Goal: Information Seeking & Learning: Learn about a topic

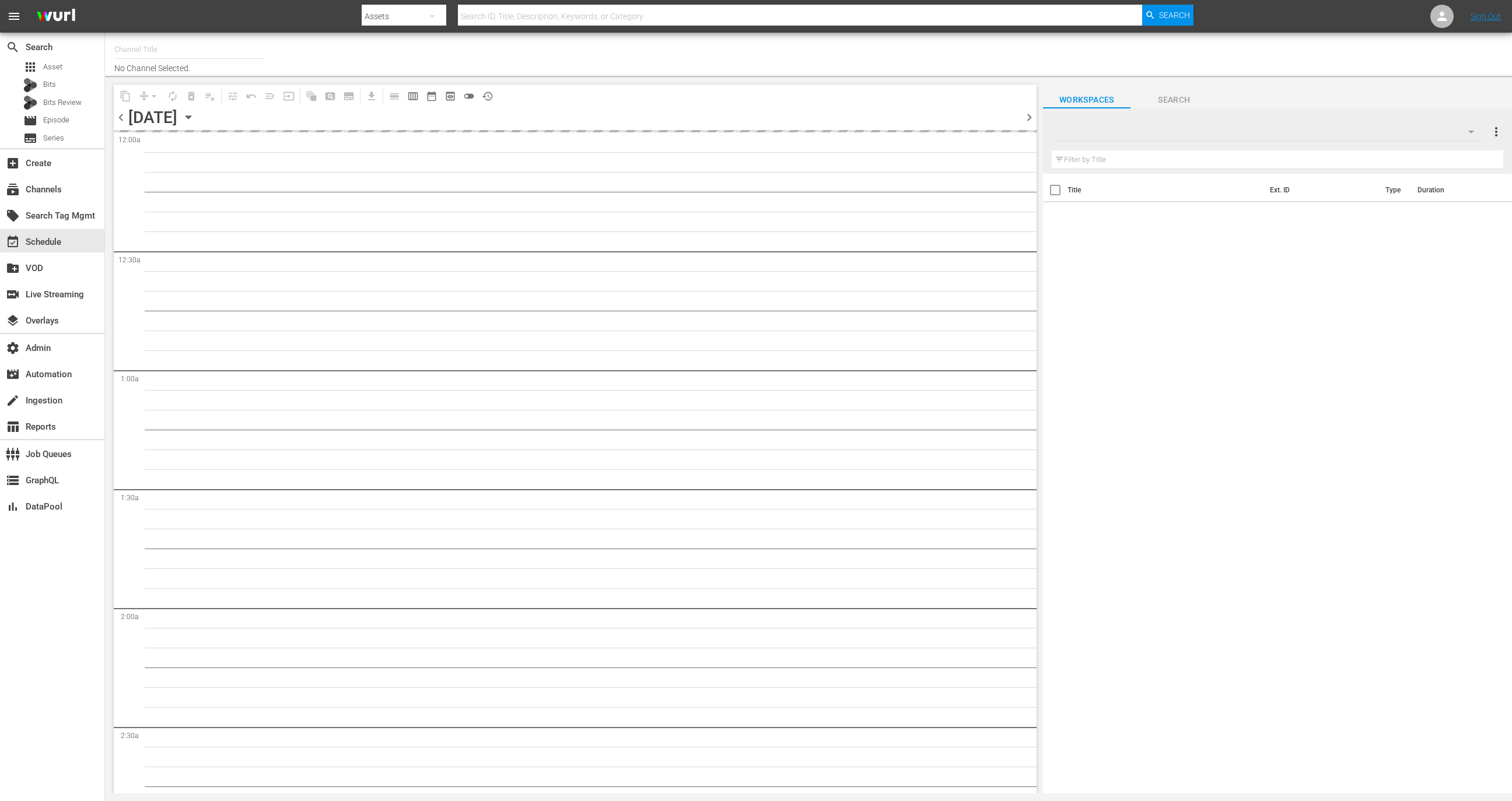
type input "The Pet Collective (Global) (Restream) - Wurl API (1020)"
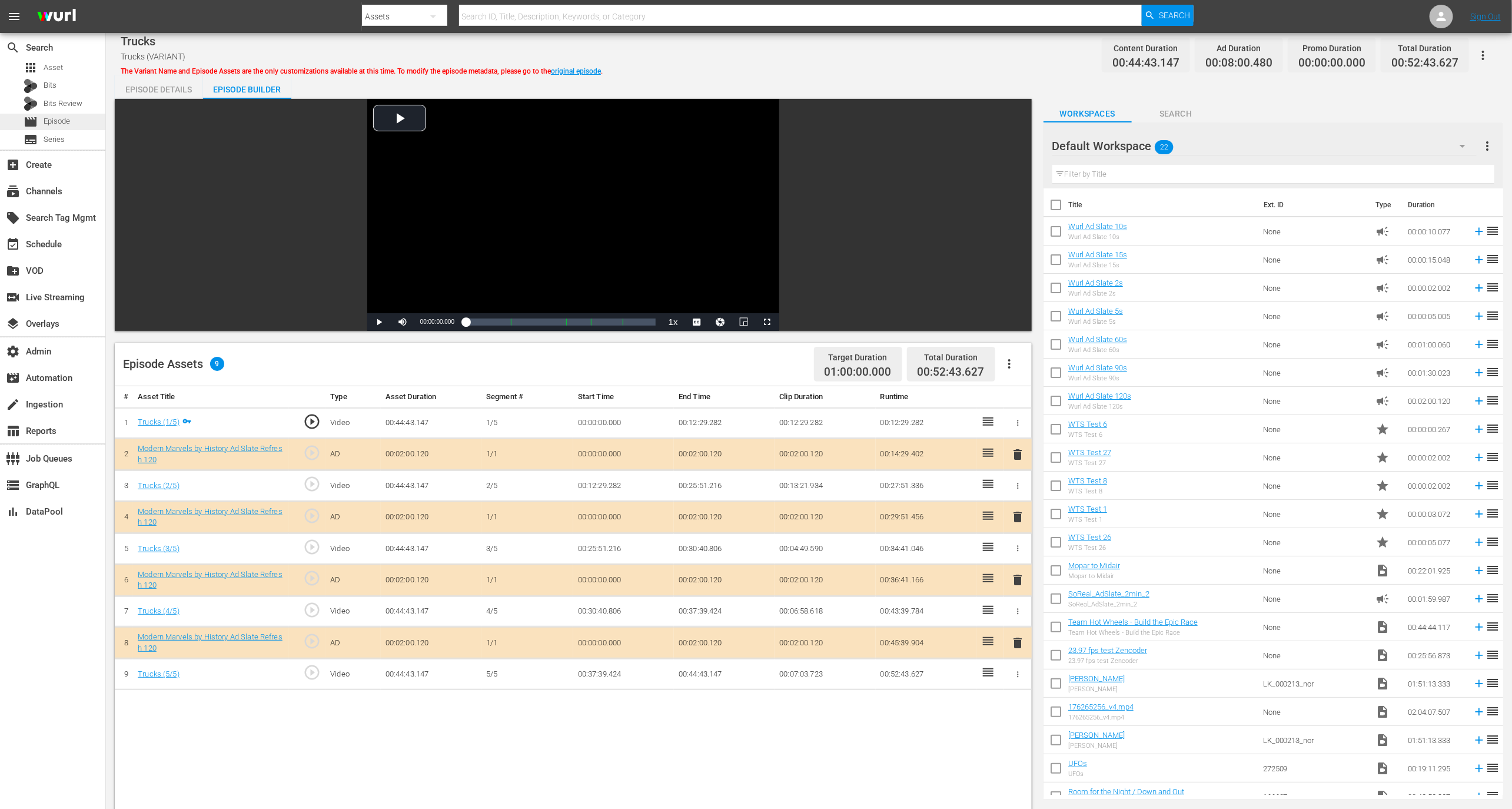
click at [80, 125] on div "movie Episode" at bounding box center [53, 121] width 106 height 16
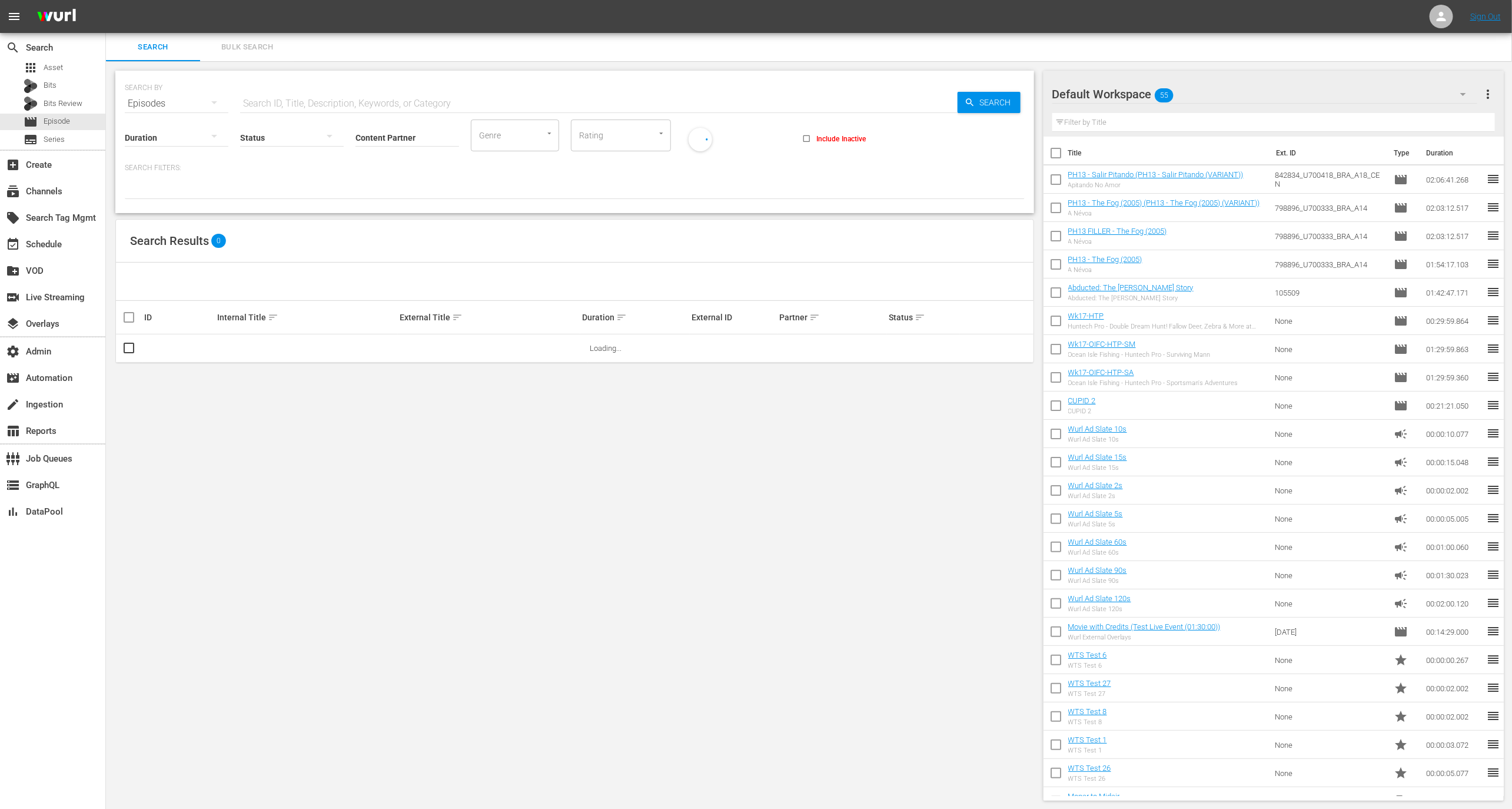
click at [407, 136] on input "Content Partner" at bounding box center [407, 138] width 104 height 43
click at [424, 151] on div "Wurl - External (327)" at bounding box center [451, 170] width 191 height 38
click at [424, 167] on div "Wurl - External (327)" at bounding box center [451, 170] width 172 height 28
type input "Wurl - External (327)"
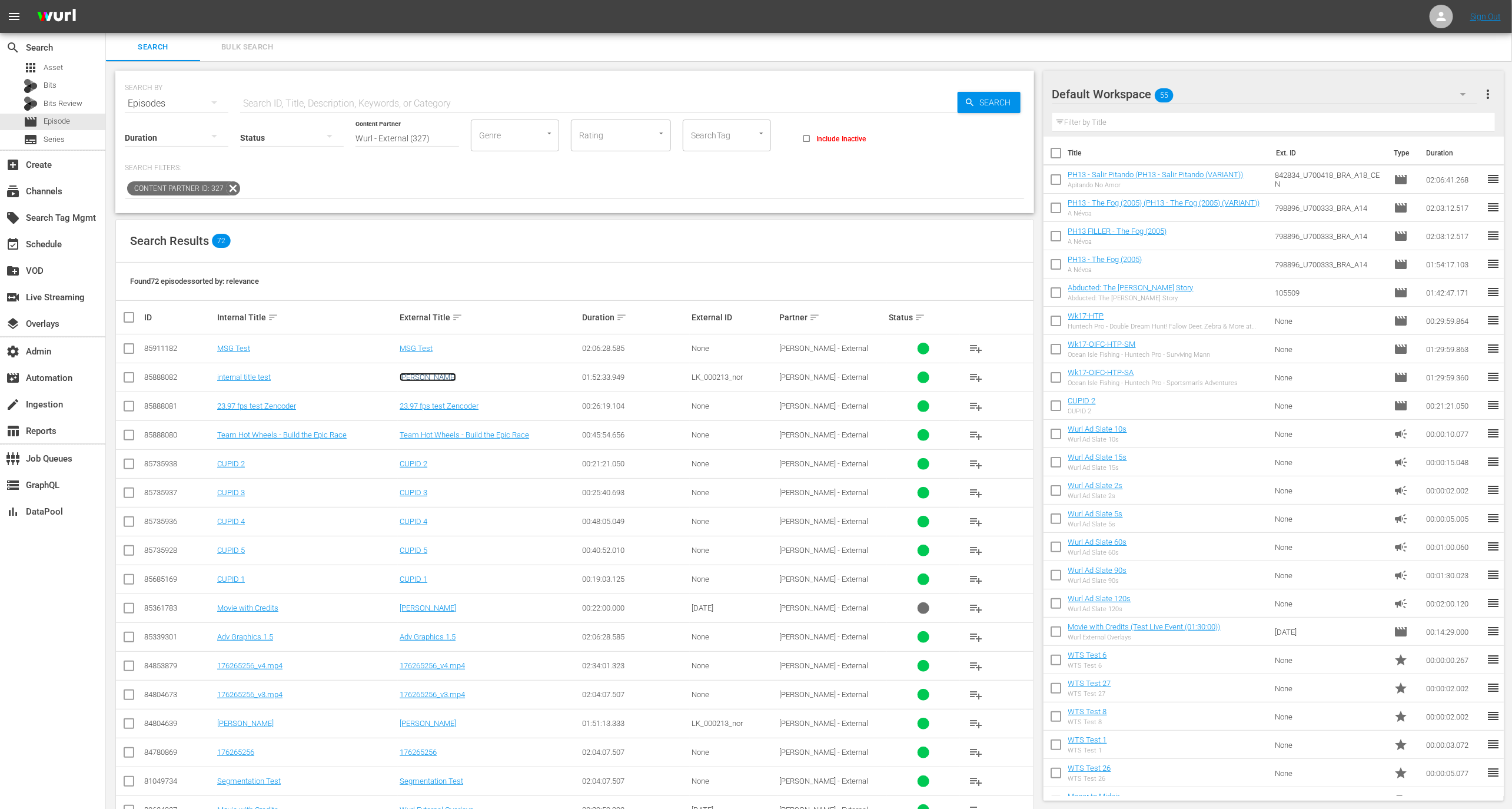
click at [431, 374] on link "Tamara Drewe" at bounding box center [428, 377] width 56 height 9
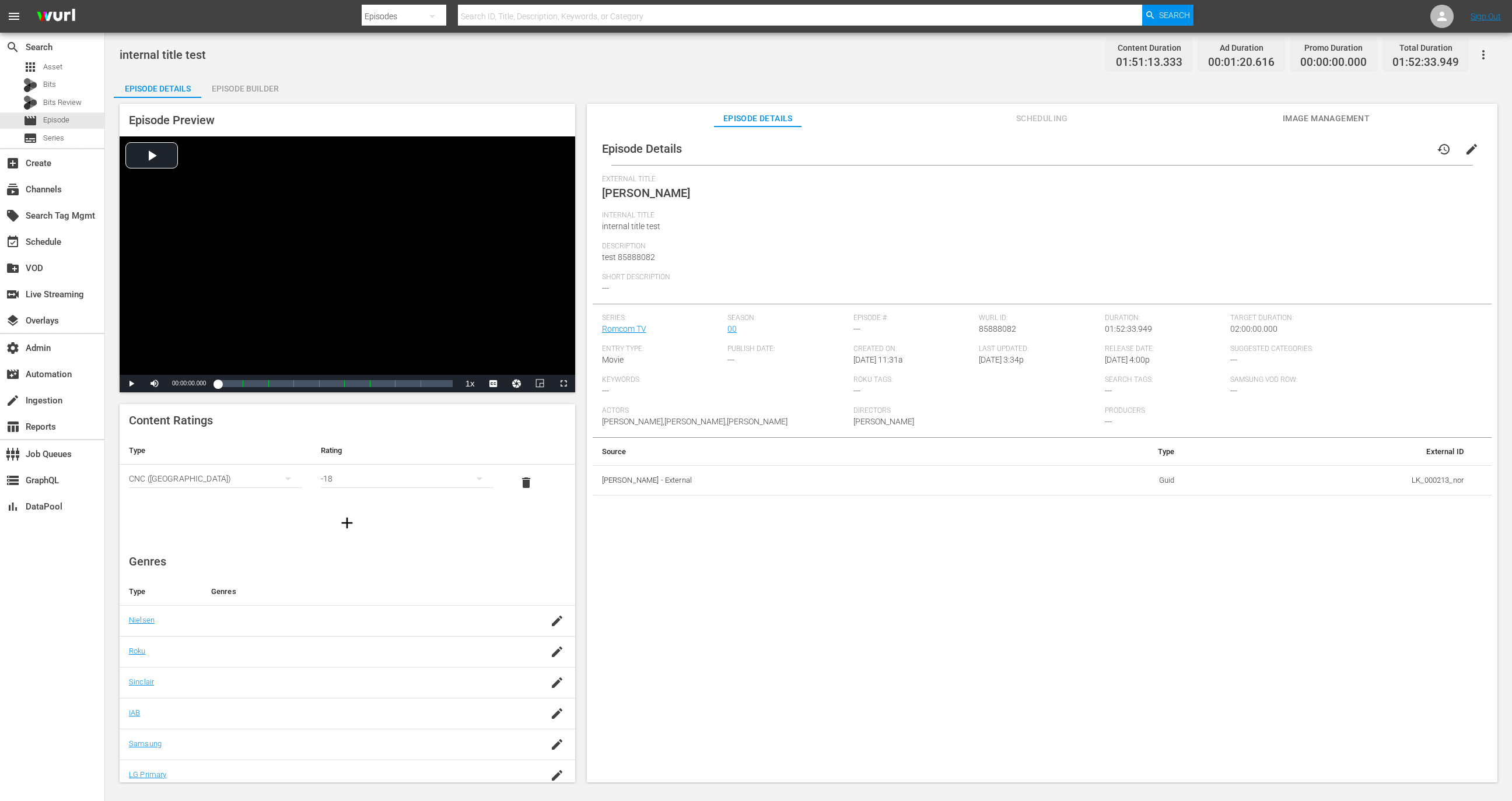
click at [1478, 46] on button "button" at bounding box center [1483, 55] width 28 height 28
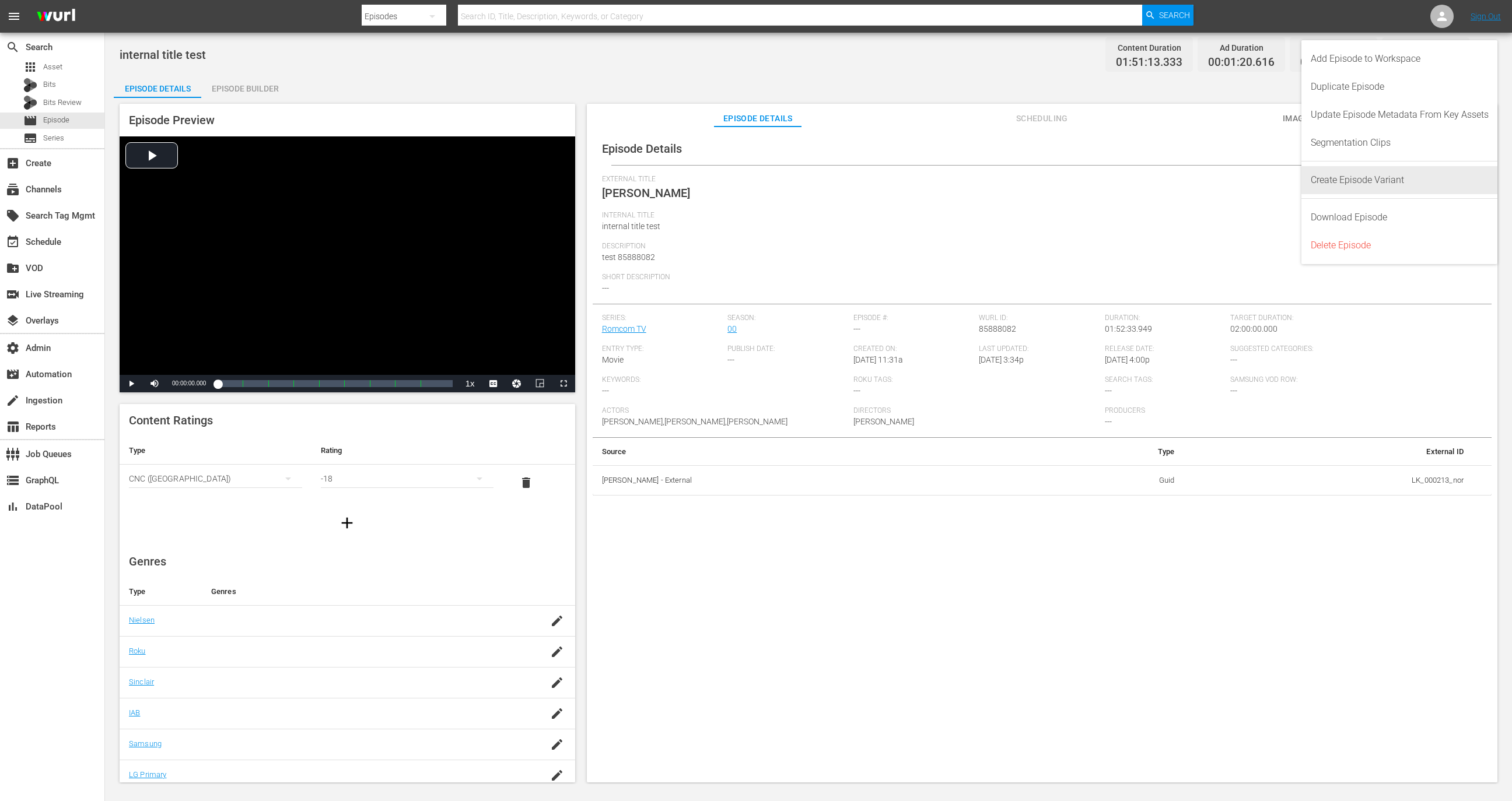
click at [1384, 179] on div "Create Episode Variant" at bounding box center [1399, 180] width 178 height 28
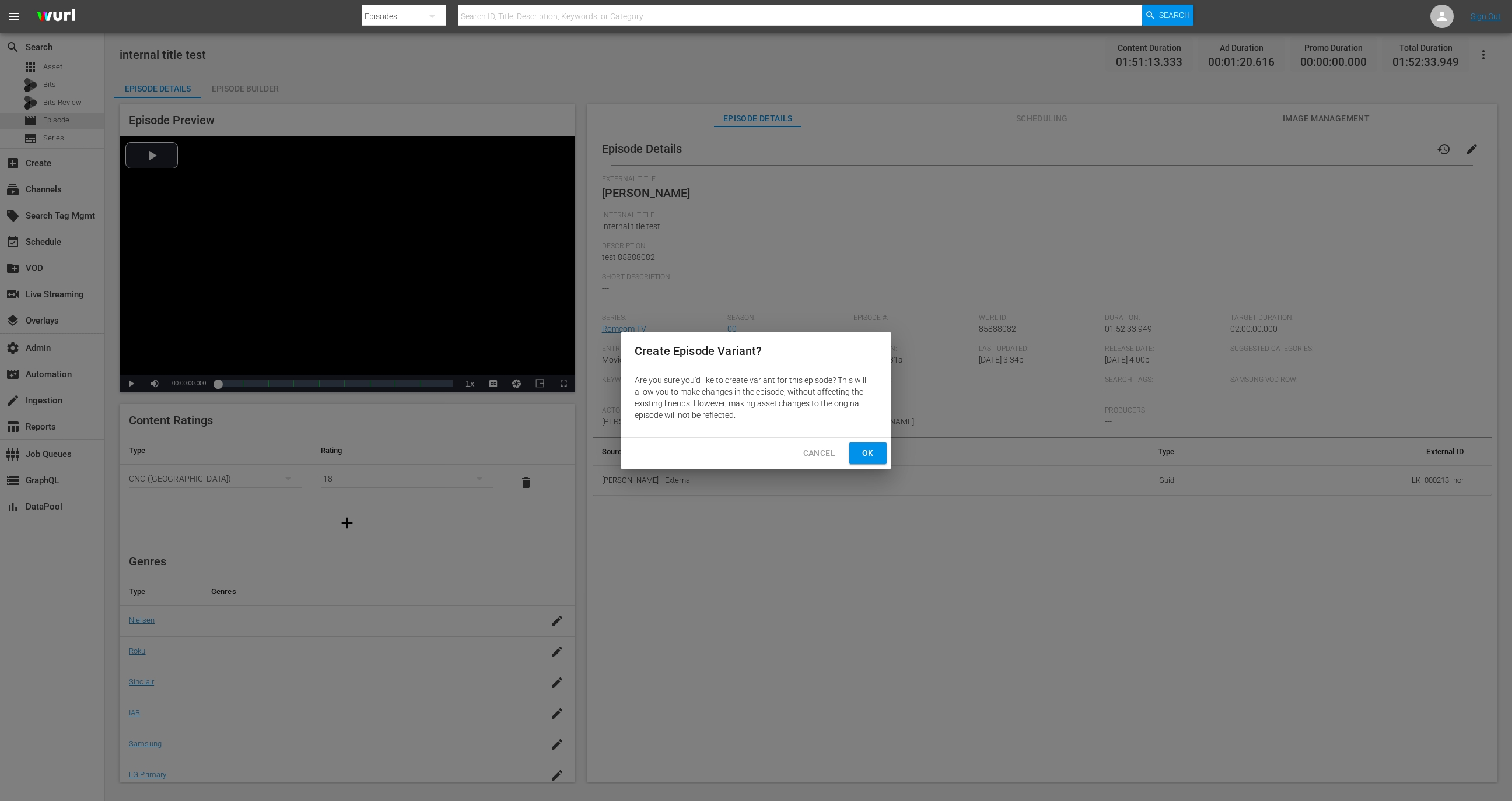
click at [870, 463] on div "Cancel Ok" at bounding box center [756, 453] width 271 height 31
click at [870, 460] on span "Ok" at bounding box center [867, 453] width 18 height 15
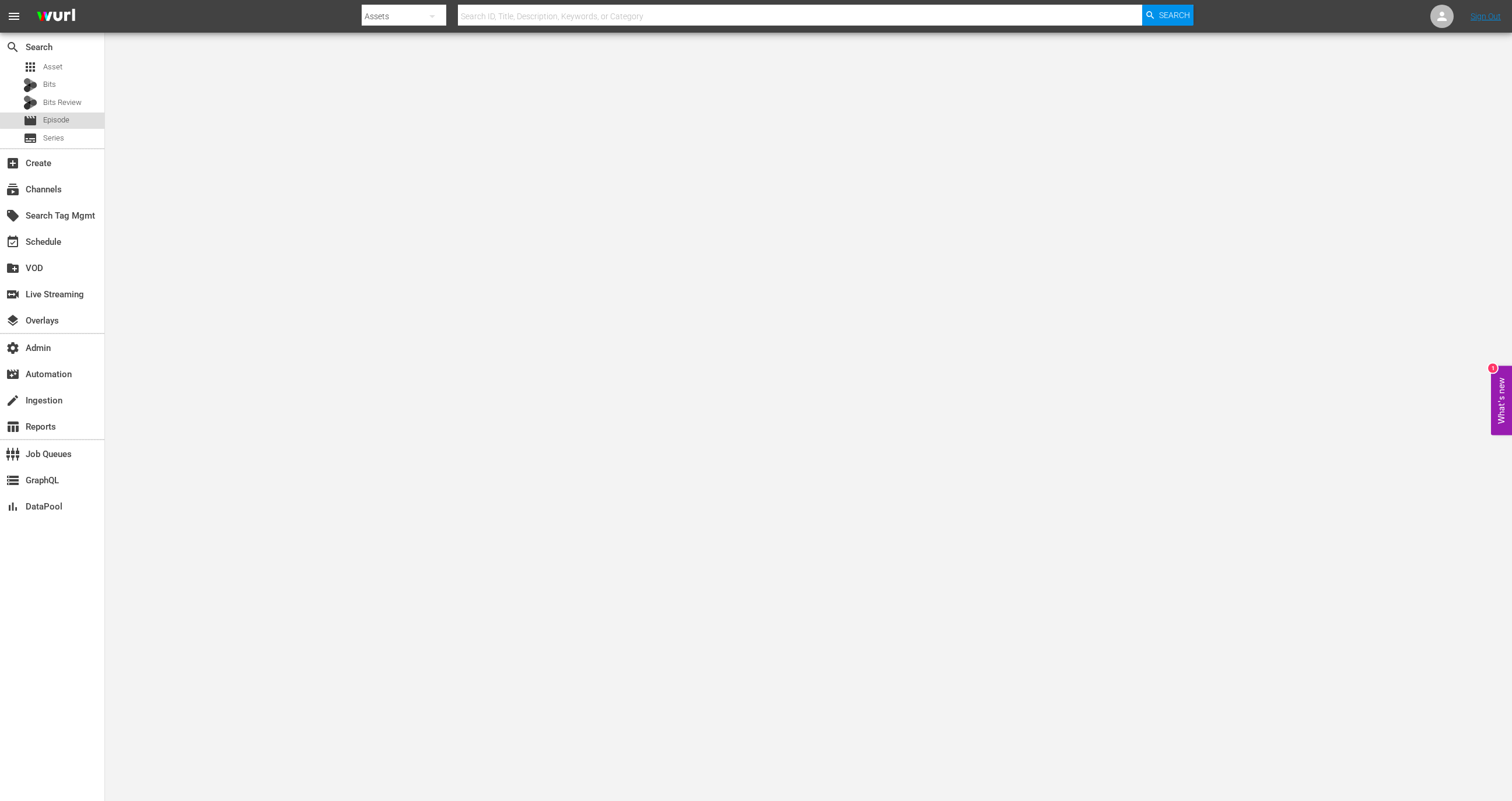
click at [67, 118] on span "Episode" at bounding box center [56, 120] width 26 height 12
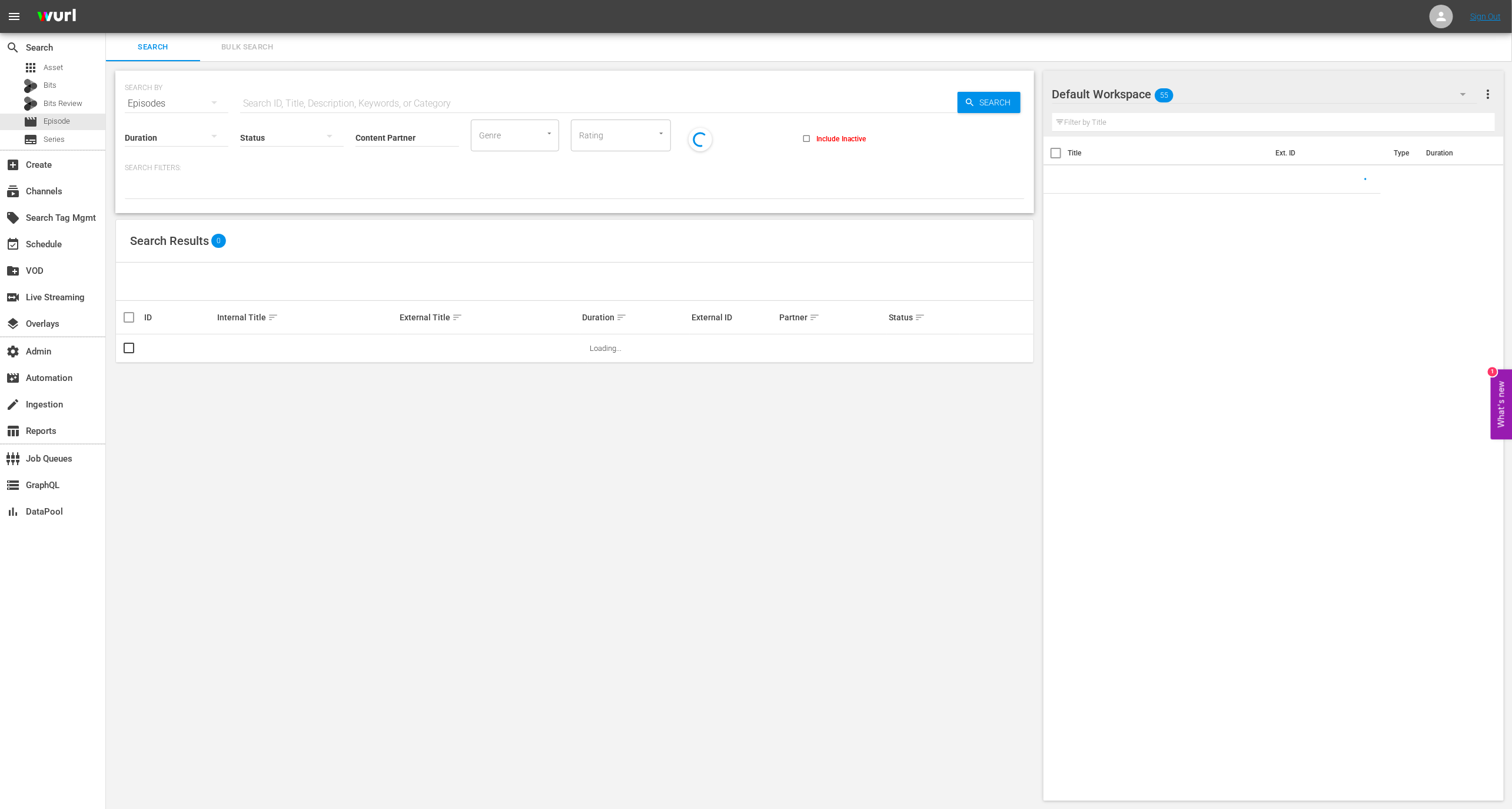
click at [332, 97] on input "text" at bounding box center [599, 103] width 718 height 28
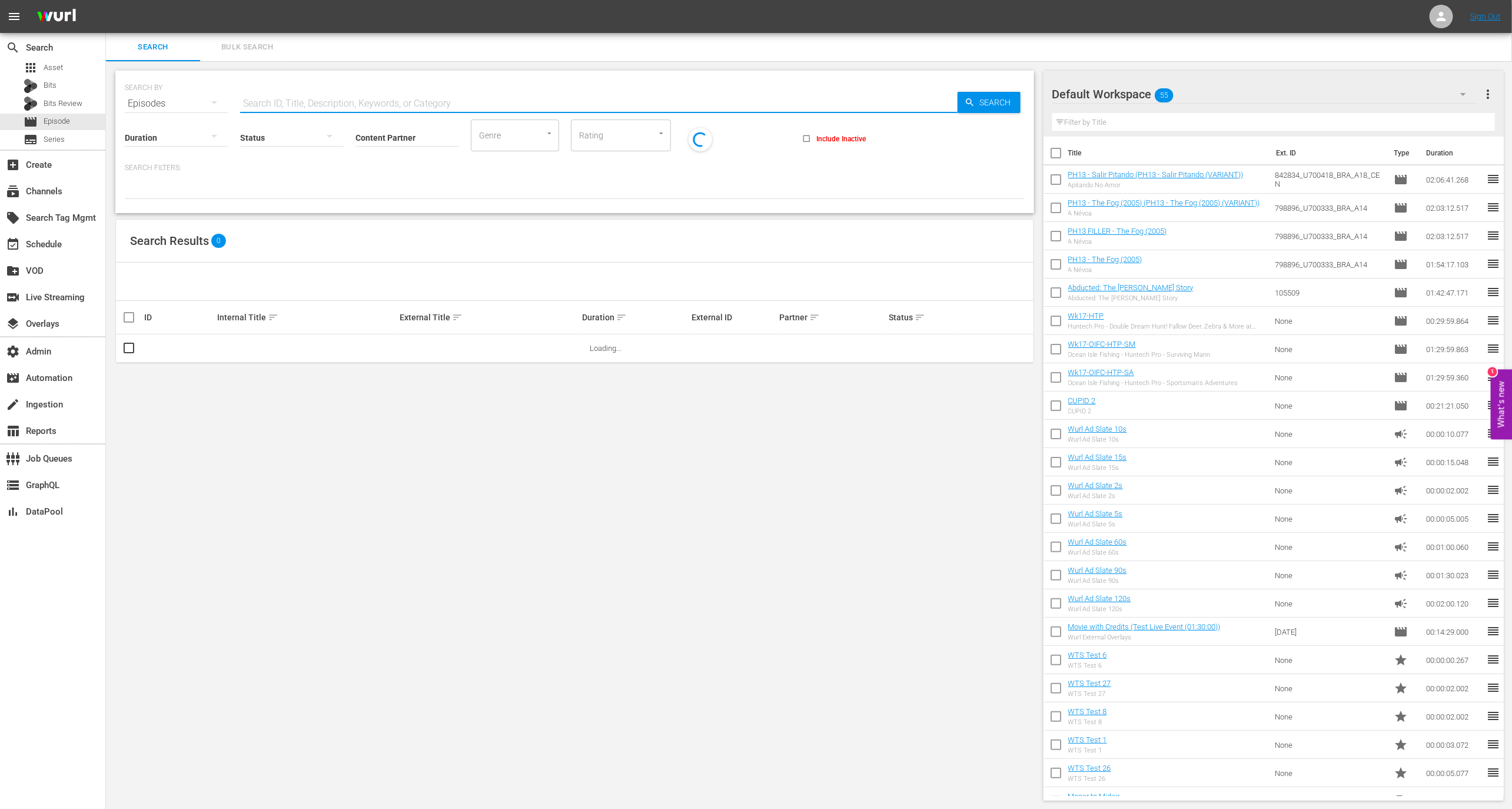
paste input "88140954"
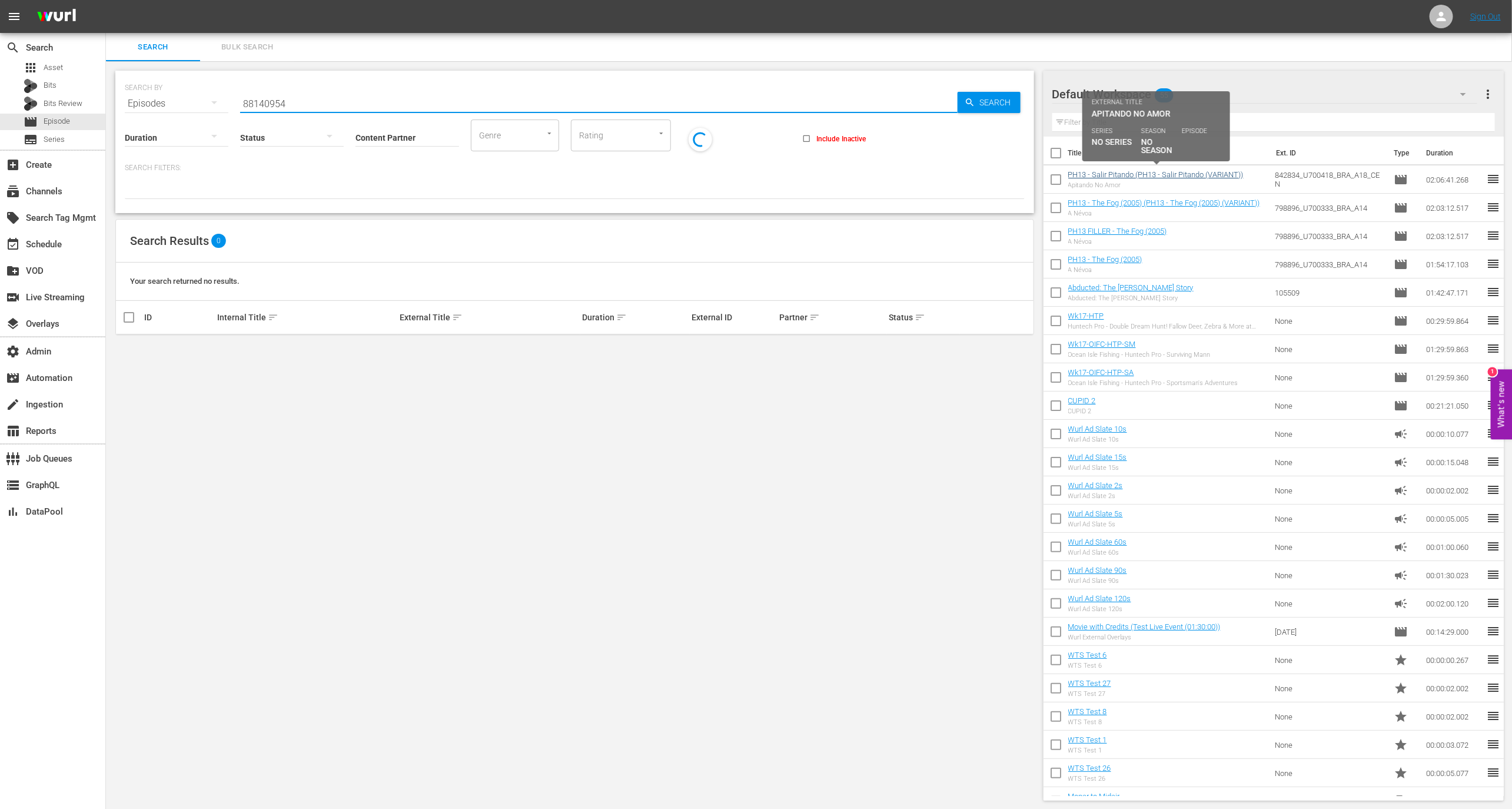
type input "88140954"
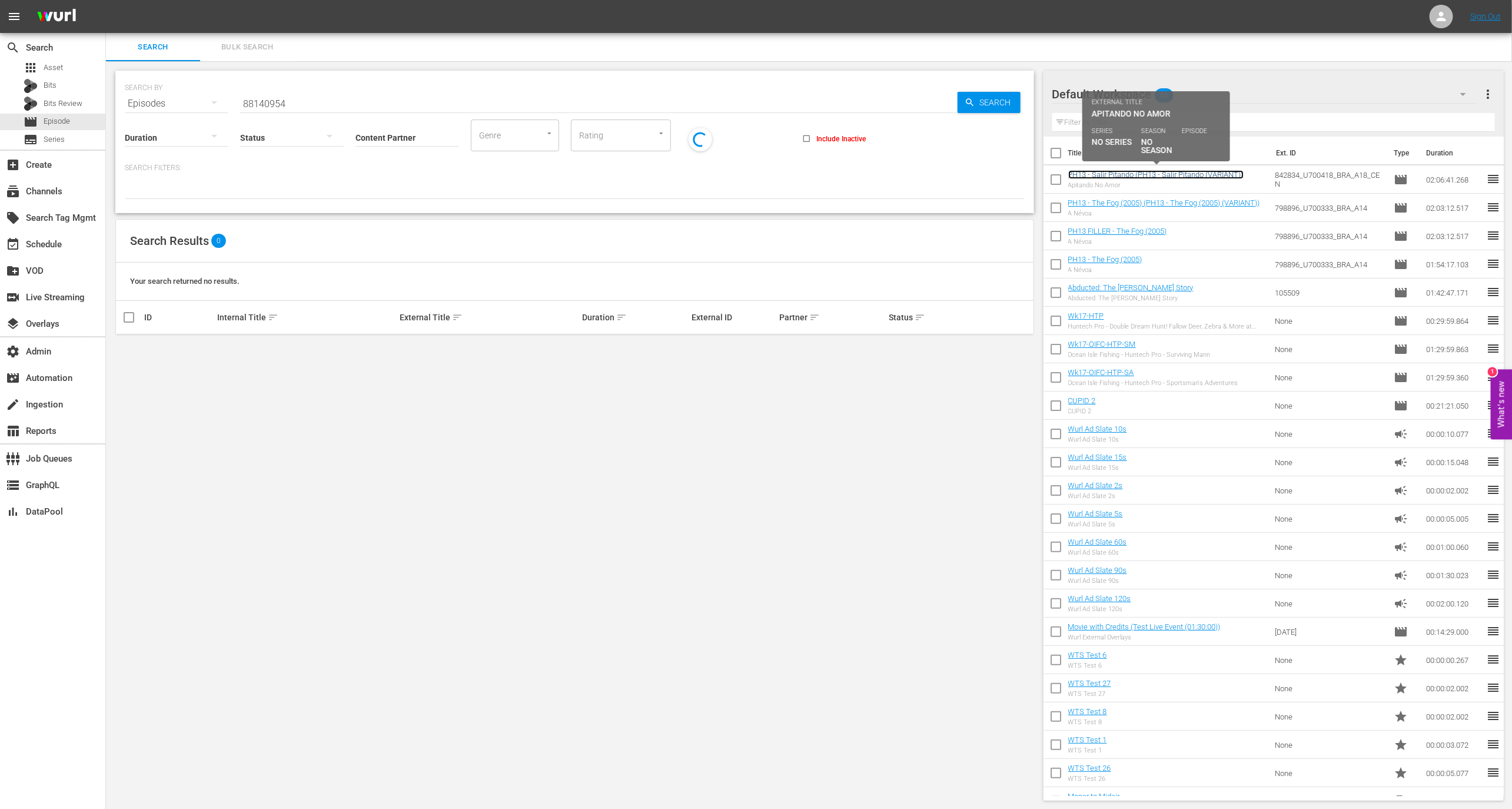
click at [1154, 170] on link "PH13 - Salir Pitando (PH13 - Salir Pitando (VARIANT))" at bounding box center [1156, 175] width 175 height 9
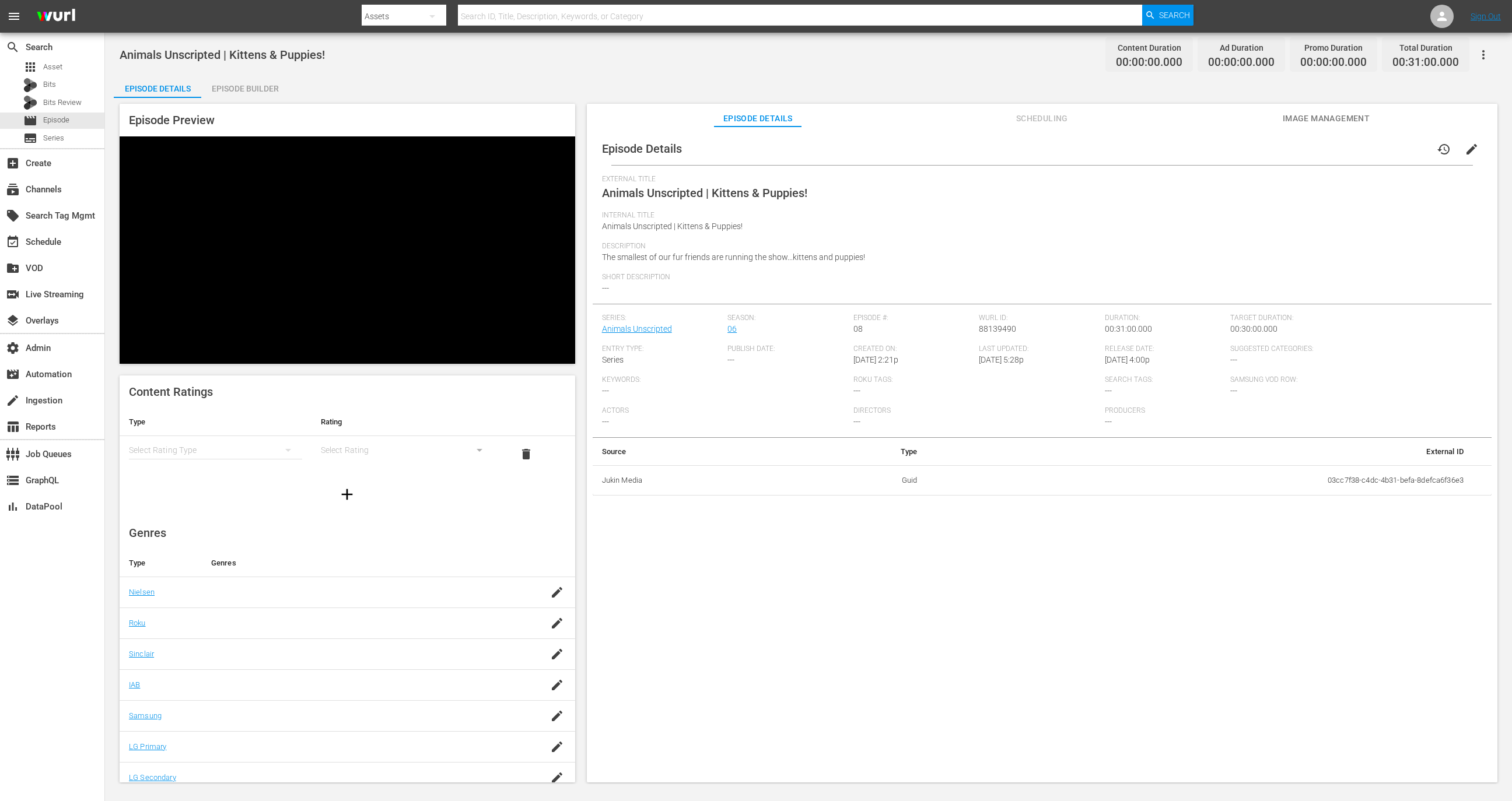
click at [985, 627] on div "Episode Details history edit External Title Animals Unscripted | Kittens & Pupp…" at bounding box center [1042, 460] width 910 height 667
click at [1241, 100] on div "Episode Preview Content Ratings Type Rating Select Rating Type Select Rating de…" at bounding box center [808, 444] width 1390 height 693
click at [1274, 111] on div "Episode Details Scheduling Image Management" at bounding box center [1042, 115] width 852 height 23
click at [1290, 123] on span "Image Management" at bounding box center [1325, 118] width 87 height 15
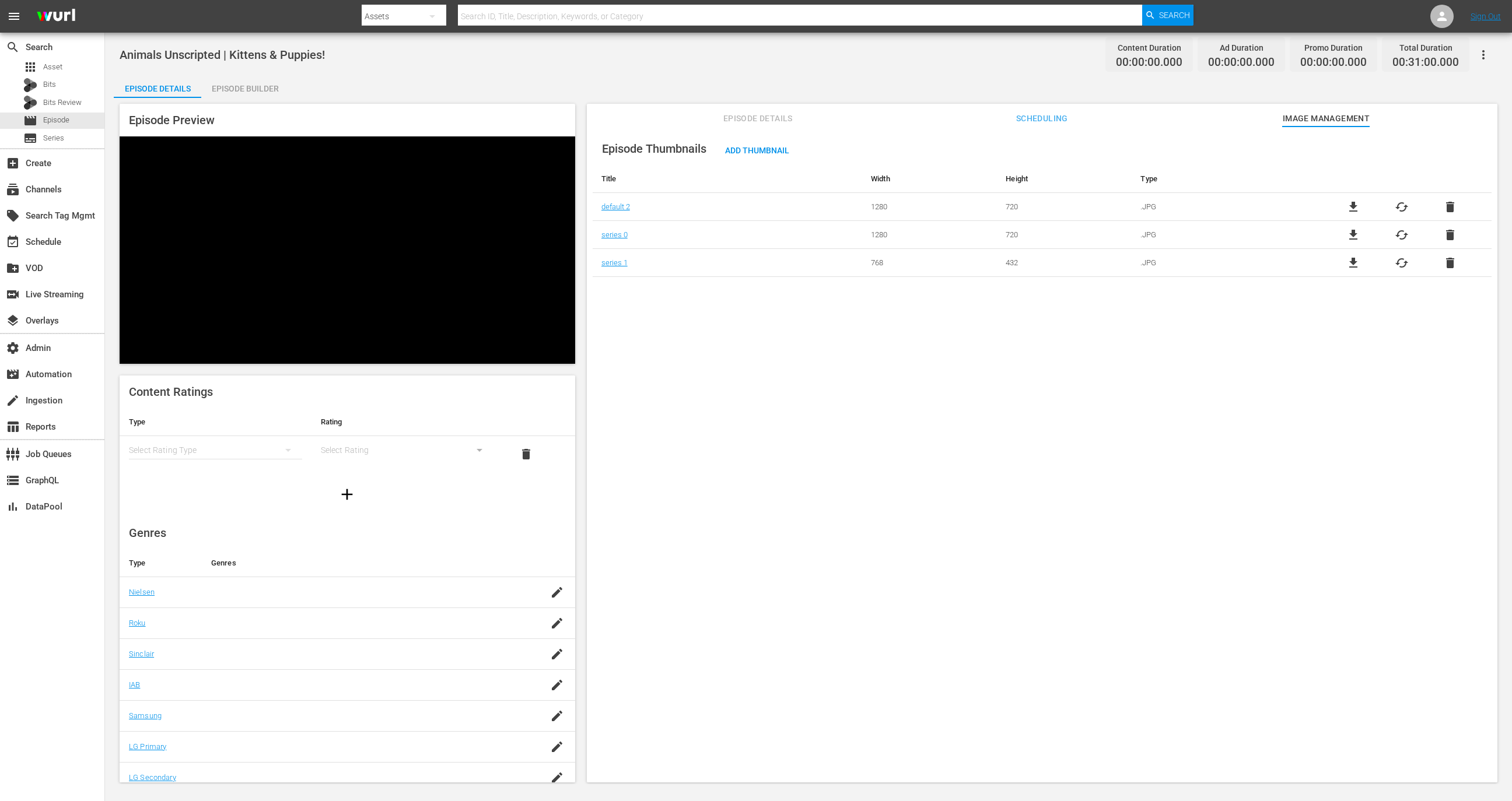
click at [752, 113] on span "Episode Details" at bounding box center [757, 118] width 87 height 15
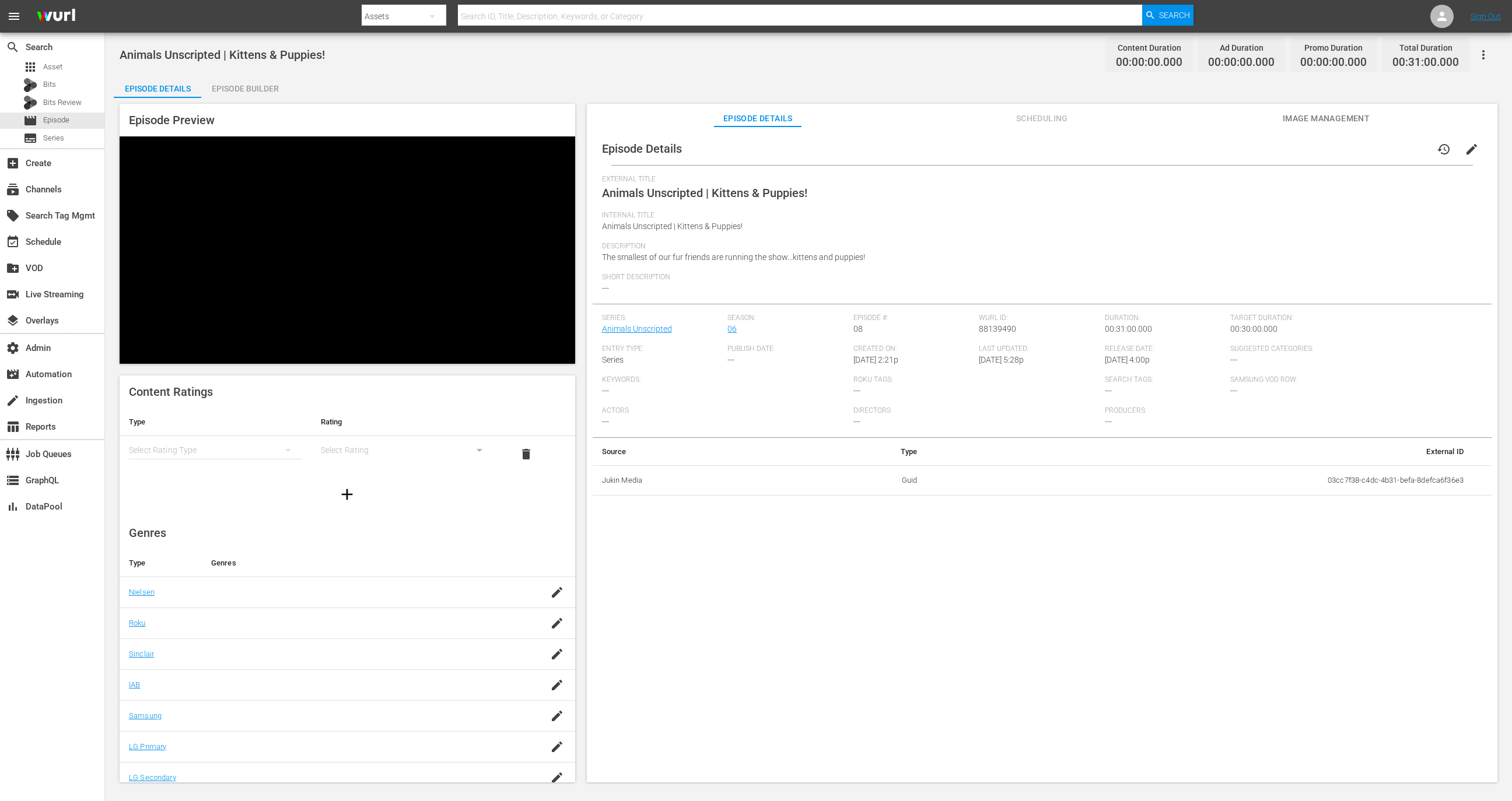
click at [1438, 150] on span "history" at bounding box center [1444, 149] width 14 height 14
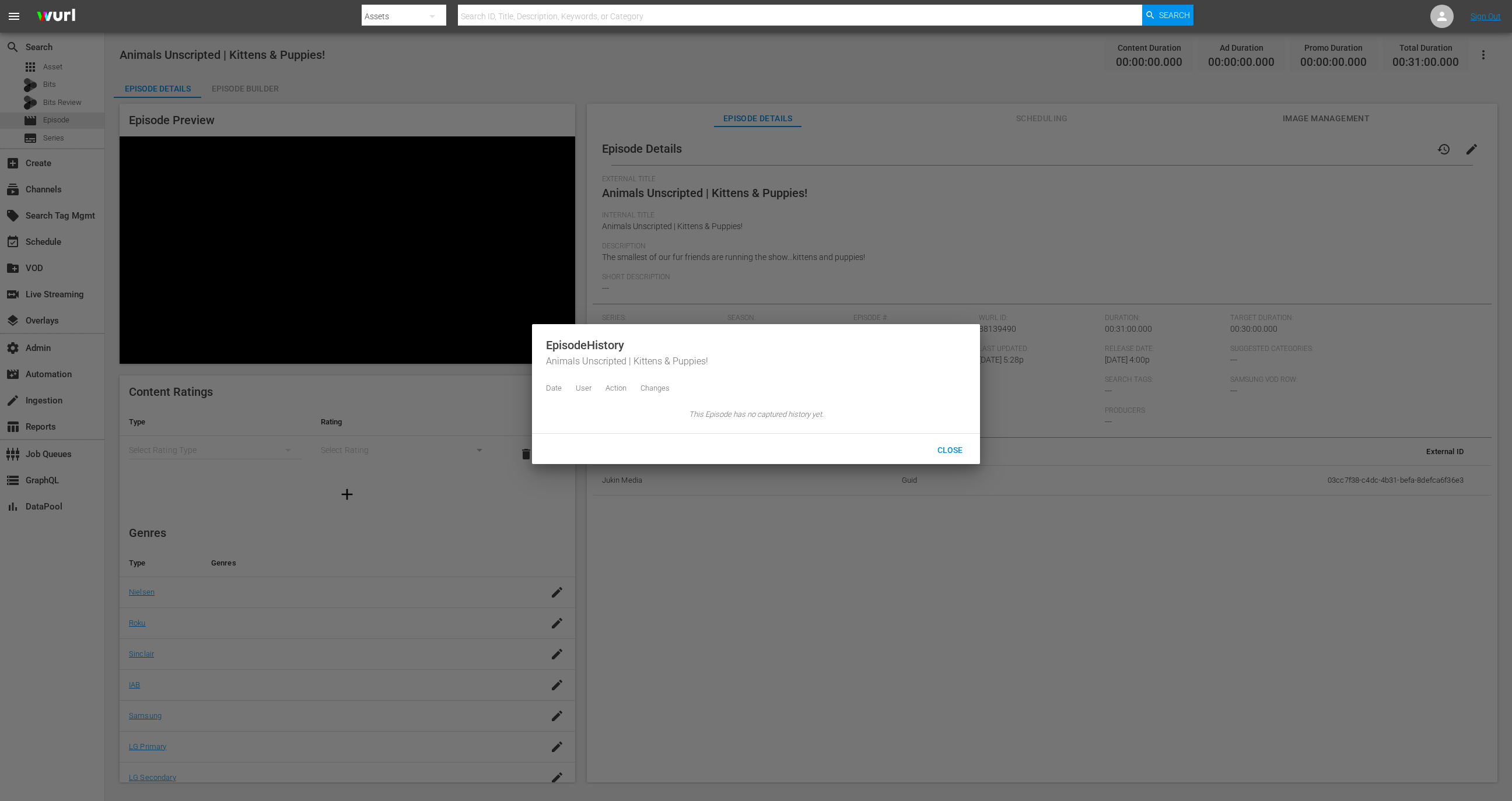
click at [1200, 298] on div at bounding box center [756, 400] width 1512 height 801
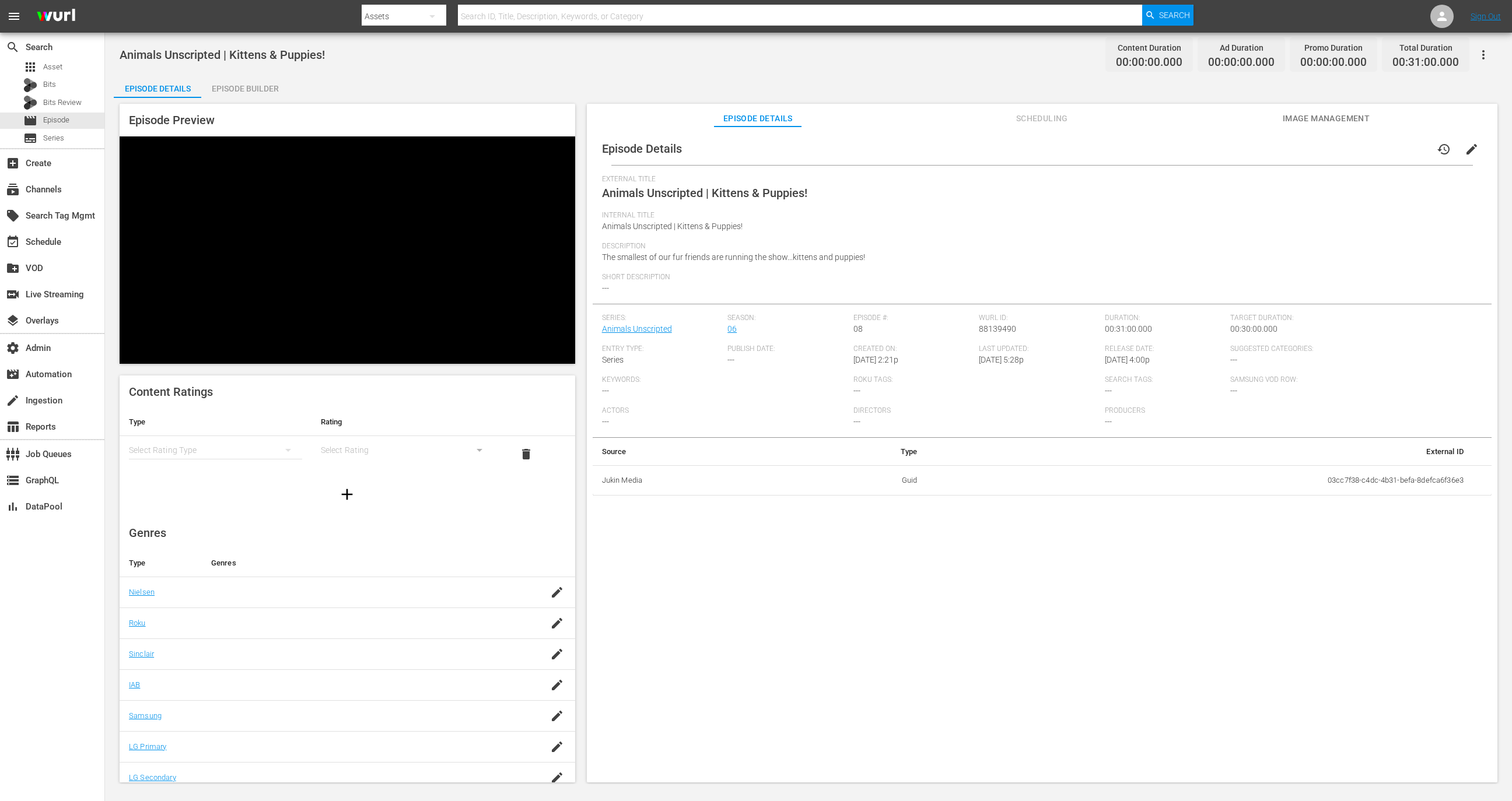
click at [1401, 478] on td "03cc7f38-c4dc-4b31-befa-8defca6f36e3" at bounding box center [1199, 480] width 546 height 30
copy td "03cc7f38-c4dc-4b31-befa-8defca6f36e3"
click at [75, 71] on div "apps Asset" at bounding box center [52, 67] width 105 height 16
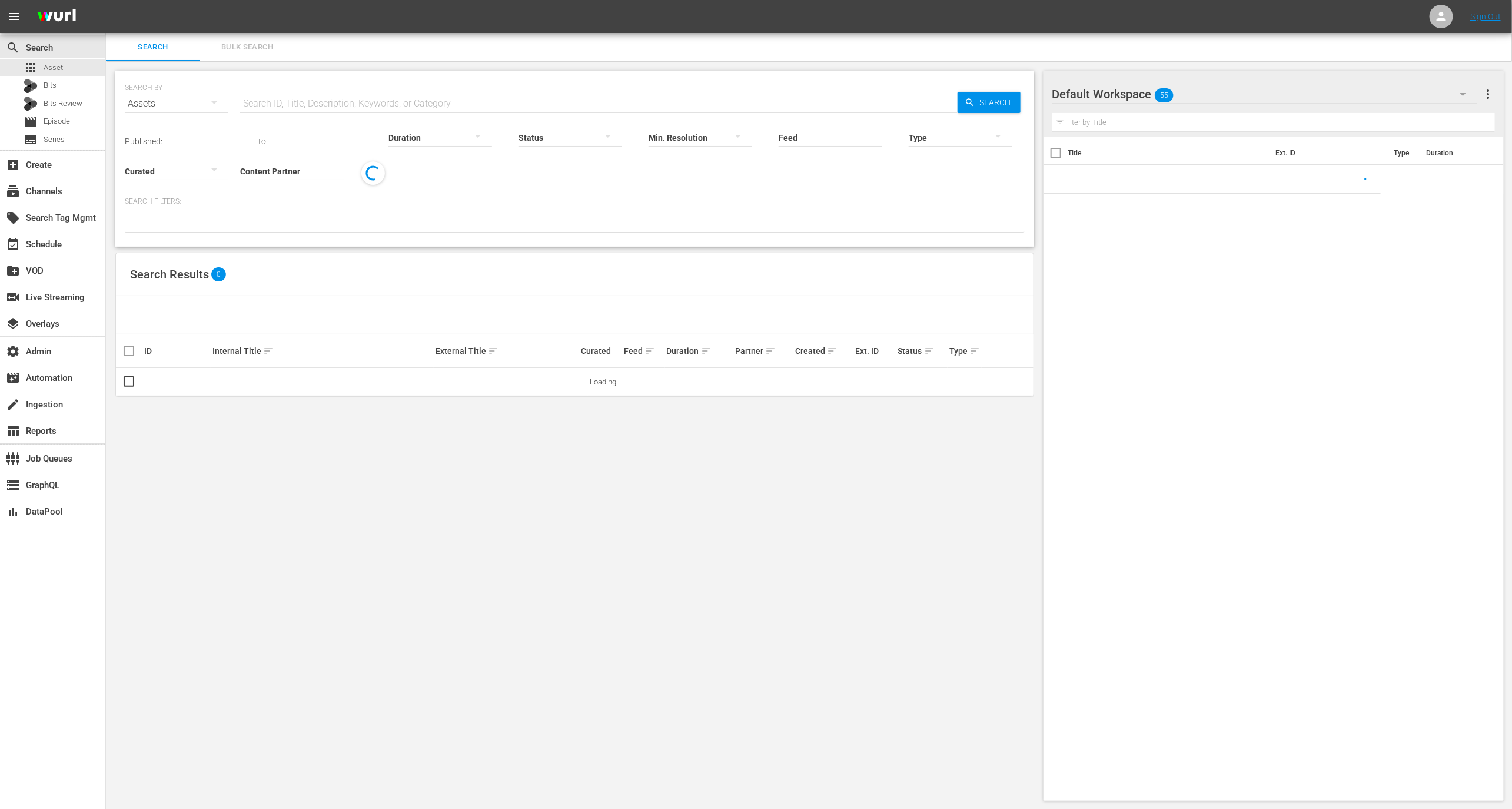
click at [346, 88] on div "SEARCH BY Search By Assets Search ID, Title, Description, Keywords, or Category…" at bounding box center [575, 97] width 900 height 43
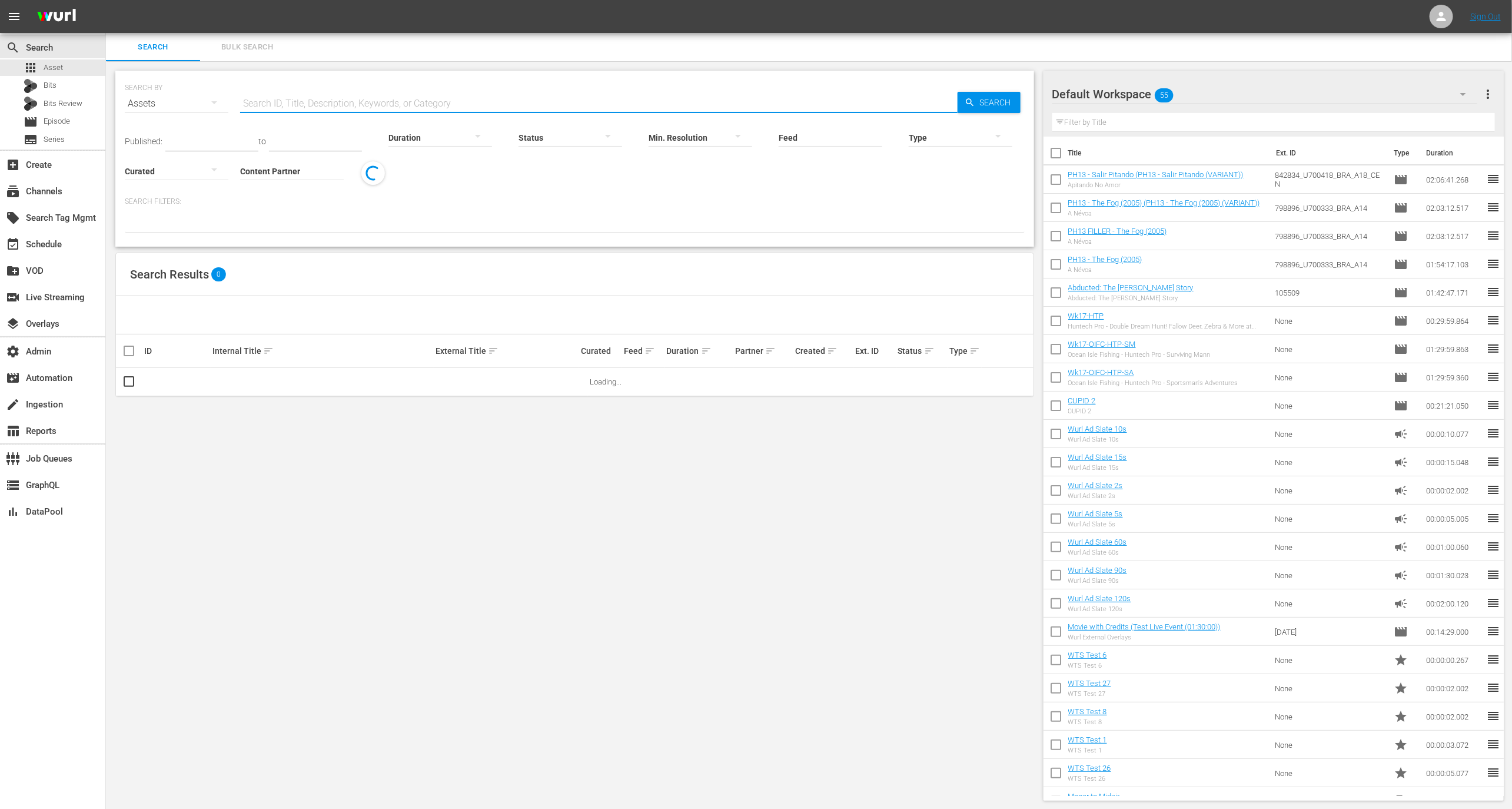
click at [346, 100] on input "text" at bounding box center [599, 103] width 718 height 28
paste input "03cc7f38-c4dc-4b31-befa-8defca6f36e3"
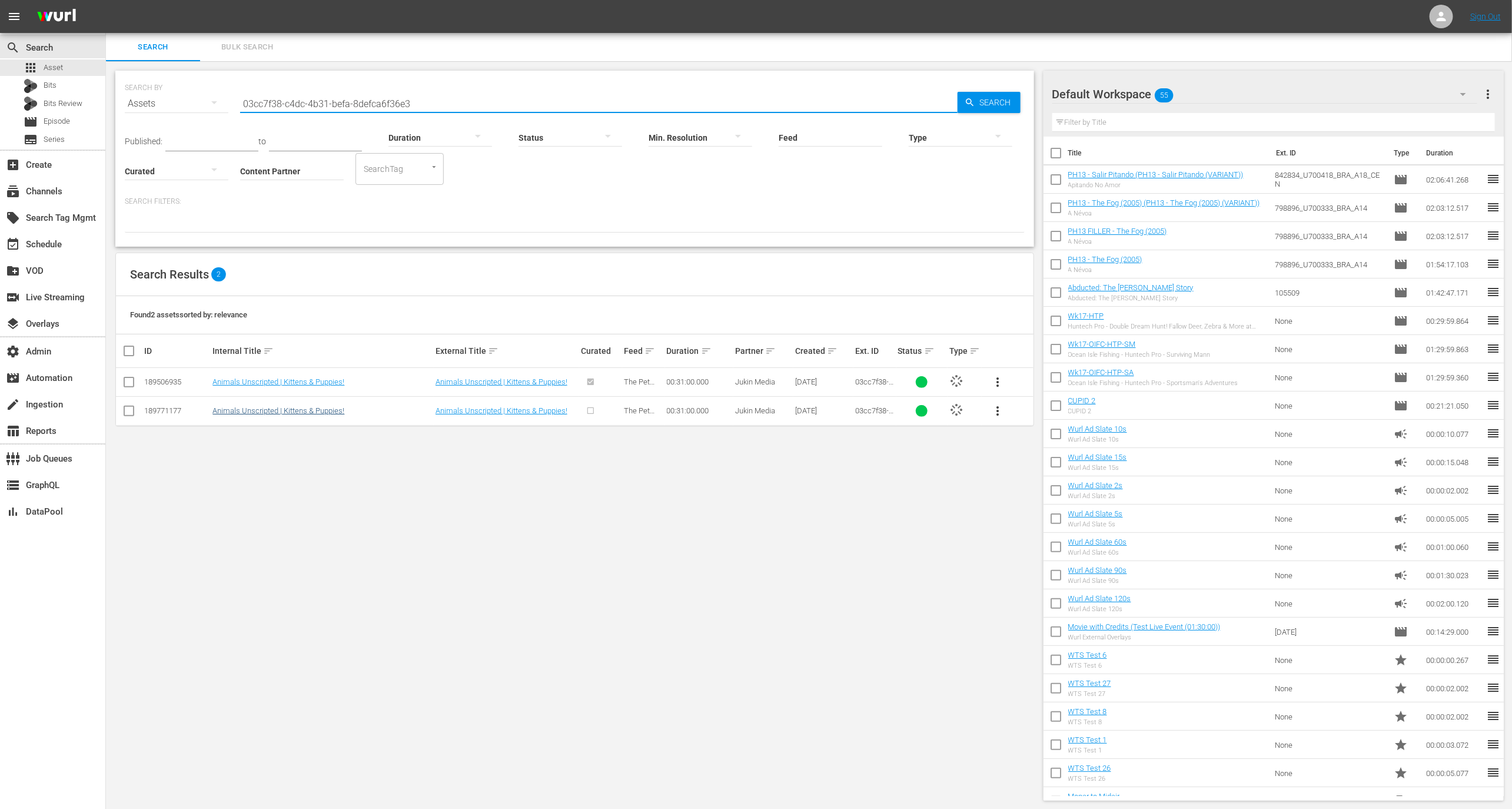
type input "03cc7f38-c4dc-4b31-befa-8defca6f36e3"
click at [323, 411] on link "Animals Unscripted | Kittens & Puppies!" at bounding box center [278, 411] width 132 height 9
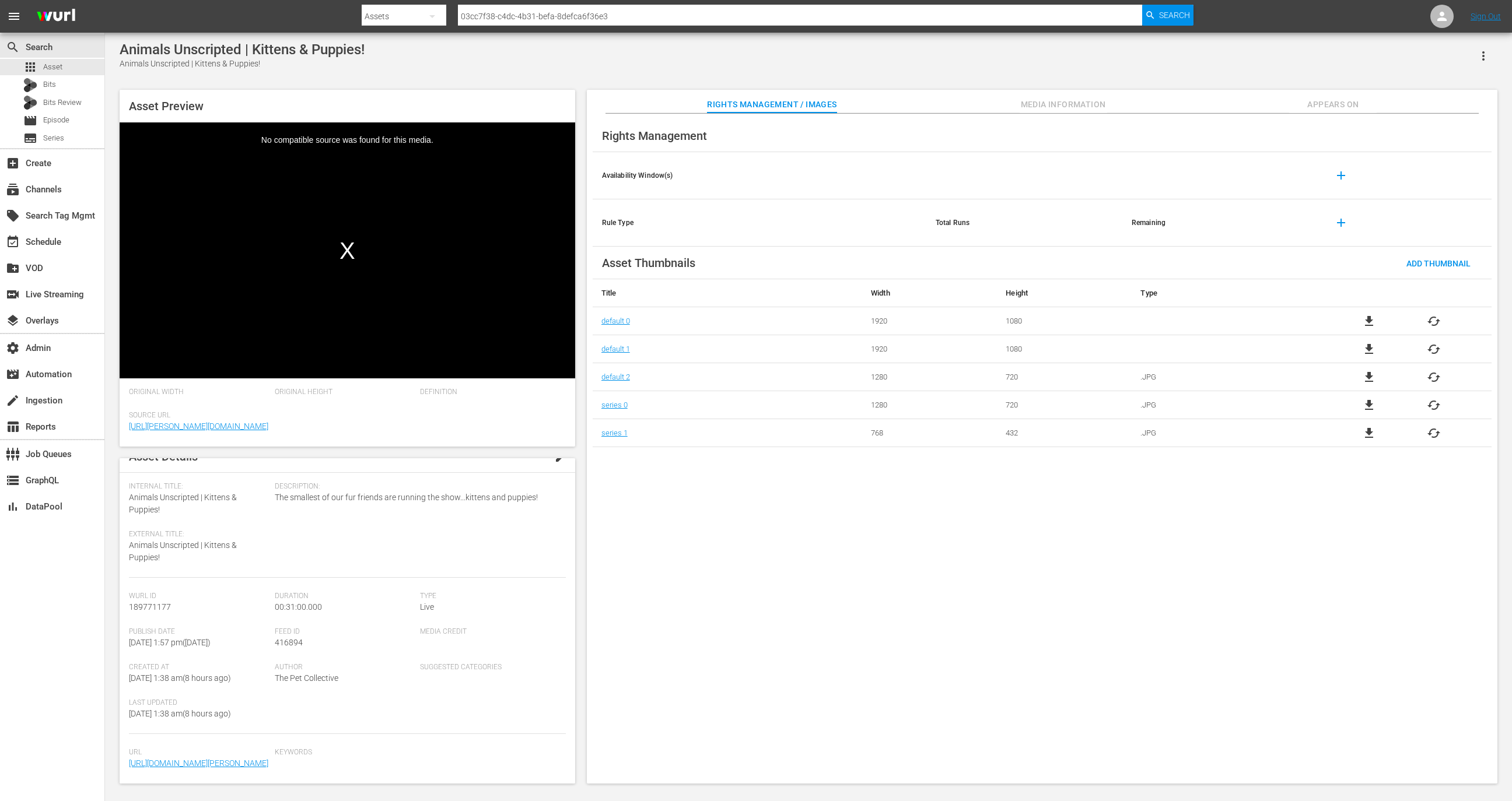
scroll to position [91, 0]
drag, startPoint x: 862, startPoint y: 436, endPoint x: 1007, endPoint y: 433, distance: 145.0
click at [1007, 433] on tr "series 1 768 432 .JPG file_download cached" at bounding box center [1042, 433] width 899 height 28
click at [1017, 437] on td "432" at bounding box center [1064, 433] width 135 height 28
drag, startPoint x: 1012, startPoint y: 436, endPoint x: 840, endPoint y: 433, distance: 172.0
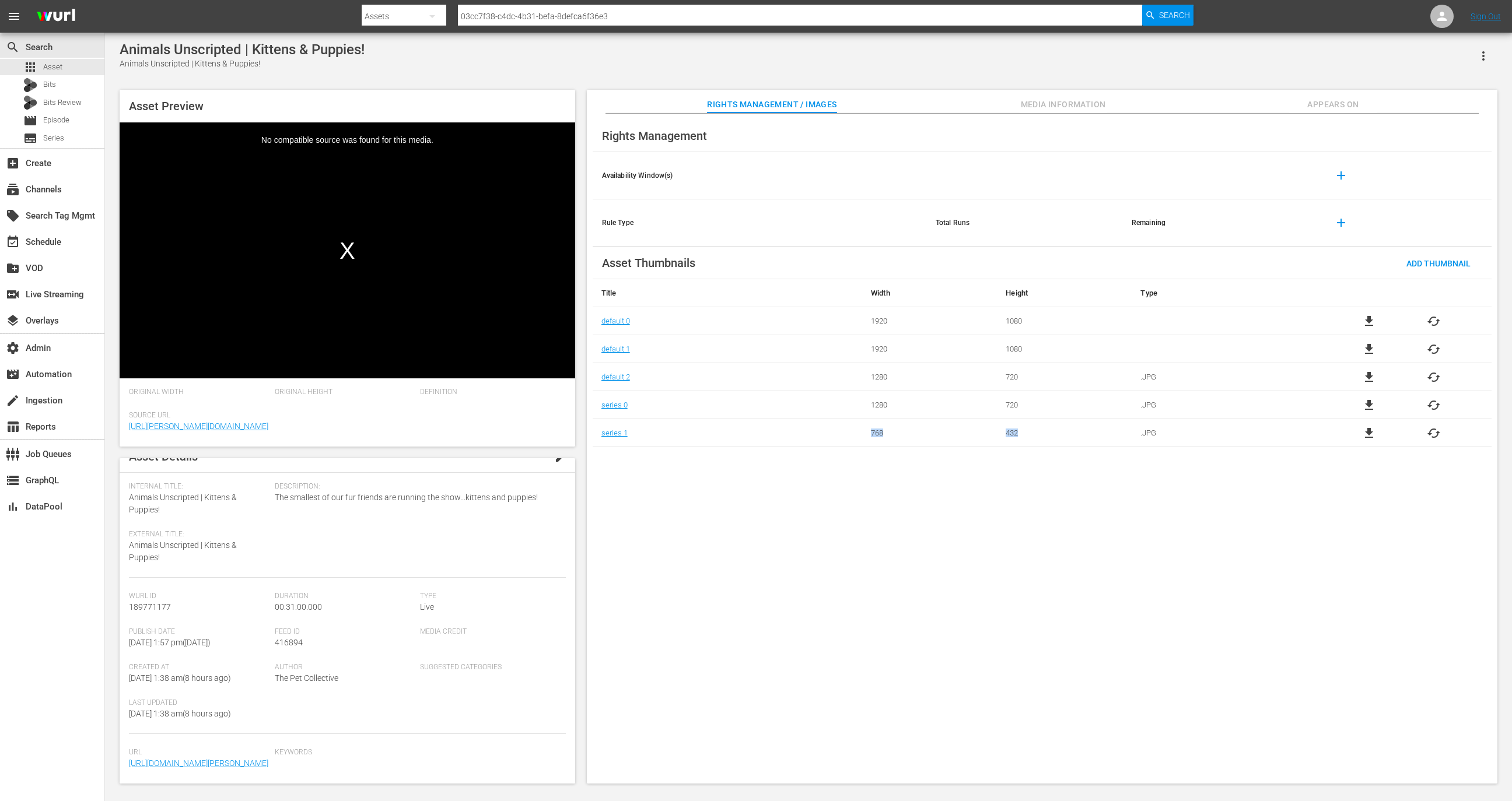
click at [840, 433] on tr "series 1 768 432 .JPG file_download cached" at bounding box center [1042, 433] width 899 height 28
click at [1048, 434] on td "432" at bounding box center [1064, 433] width 135 height 28
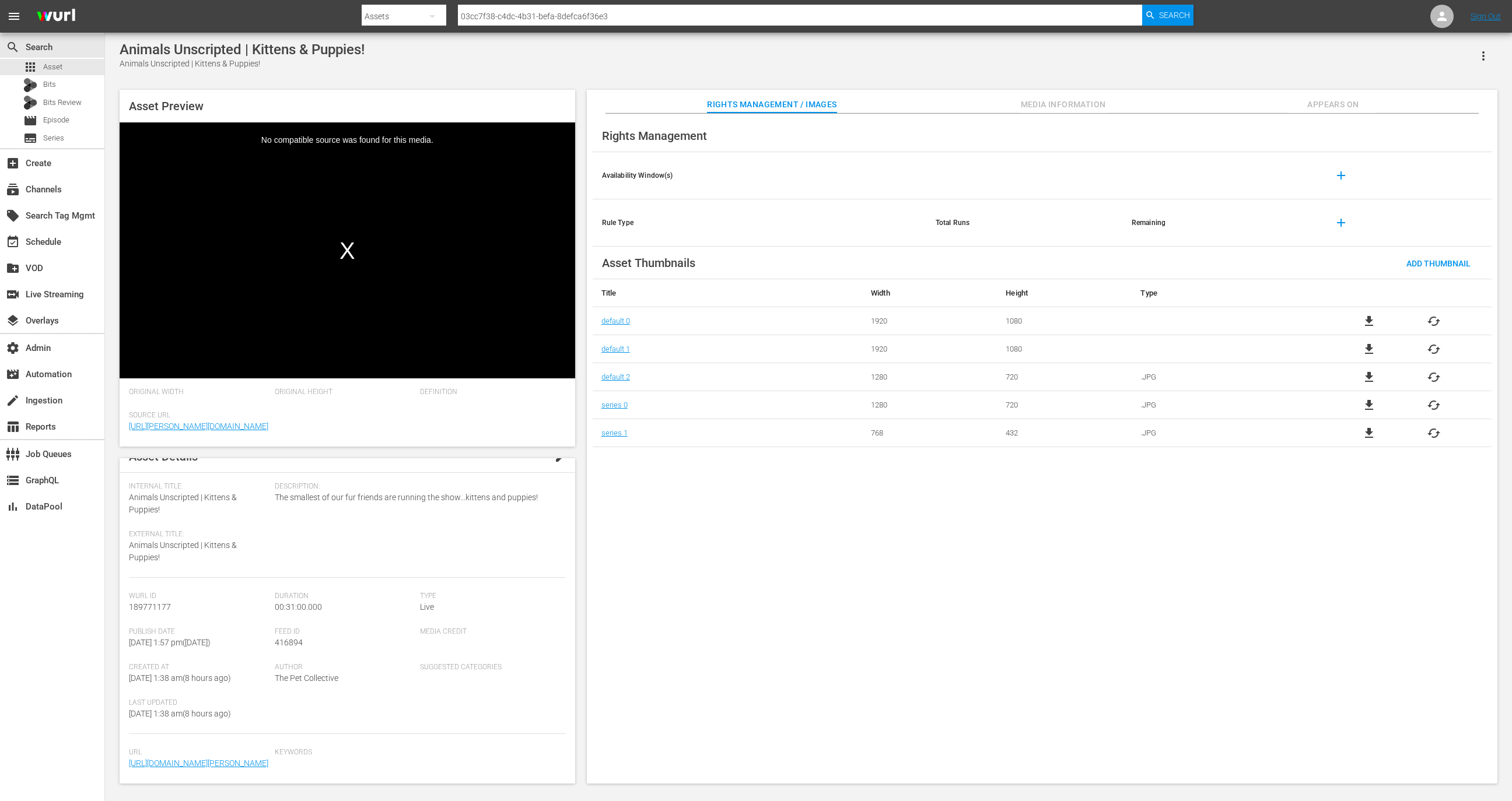
click at [1071, 441] on td "432" at bounding box center [1064, 433] width 135 height 28
drag, startPoint x: 1076, startPoint y: 442, endPoint x: 878, endPoint y: 431, distance: 198.3
click at [878, 431] on tr "series 1 768 432 .JPG file_download cached" at bounding box center [1042, 433] width 899 height 28
click at [979, 477] on div "Rights Management Availability Window(s) add Rule Type Total Runs Remaining add…" at bounding box center [1042, 449] width 910 height 670
click at [892, 317] on td "1920" at bounding box center [929, 321] width 135 height 28
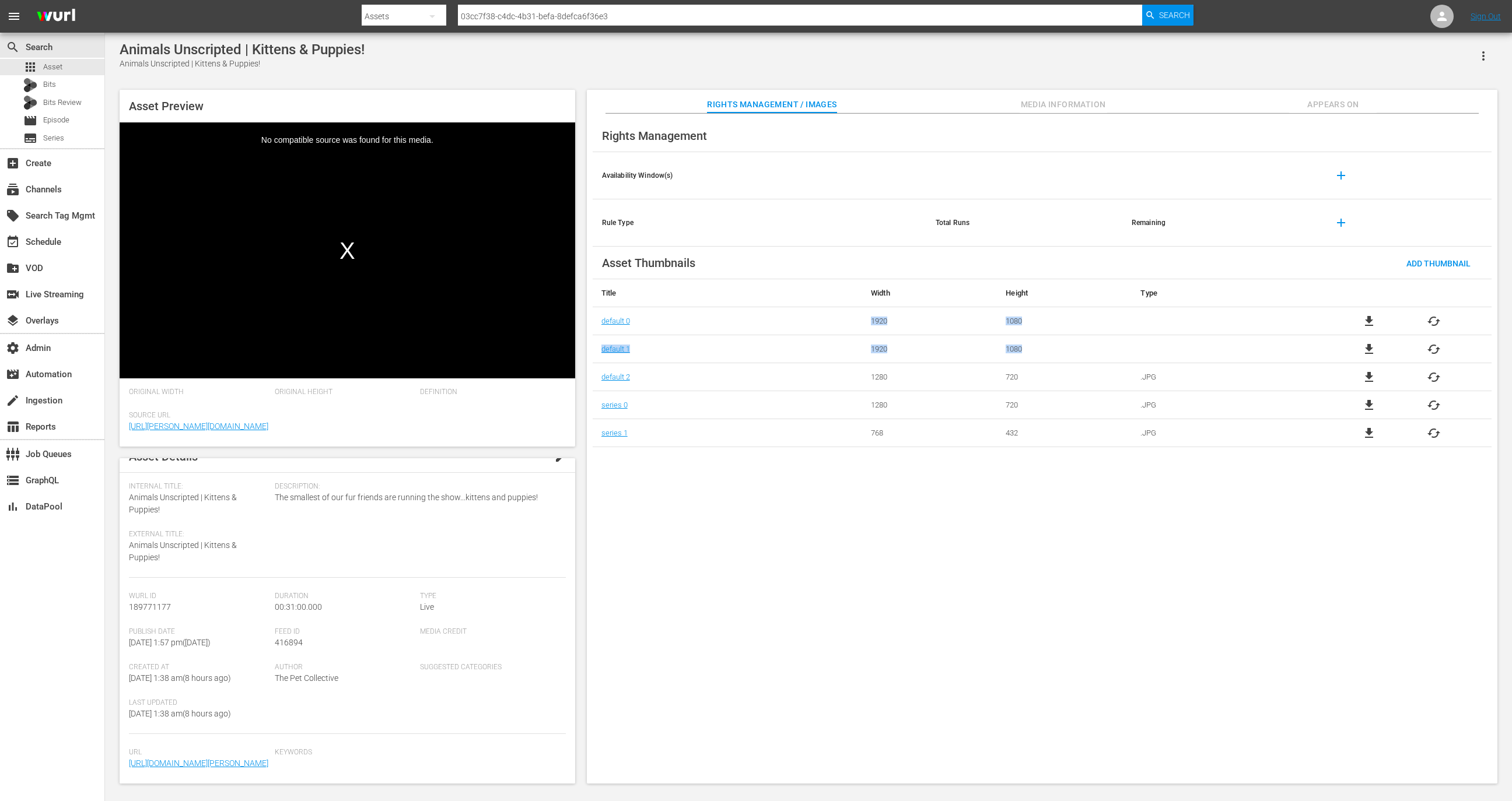
drag, startPoint x: 1082, startPoint y: 354, endPoint x: 885, endPoint y: 310, distance: 201.9
click at [891, 310] on tbody "default 0 1920 1080 file_download cached default 1 1920 1080 file_download cach…" at bounding box center [1042, 377] width 899 height 140
click at [1051, 345] on td "1080" at bounding box center [1064, 349] width 135 height 28
drag, startPoint x: 1055, startPoint y: 351, endPoint x: 861, endPoint y: 317, distance: 197.0
click at [861, 317] on tbody "default 0 1920 1080 file_download cached default 1 1920 1080 file_download cach…" at bounding box center [1042, 377] width 899 height 140
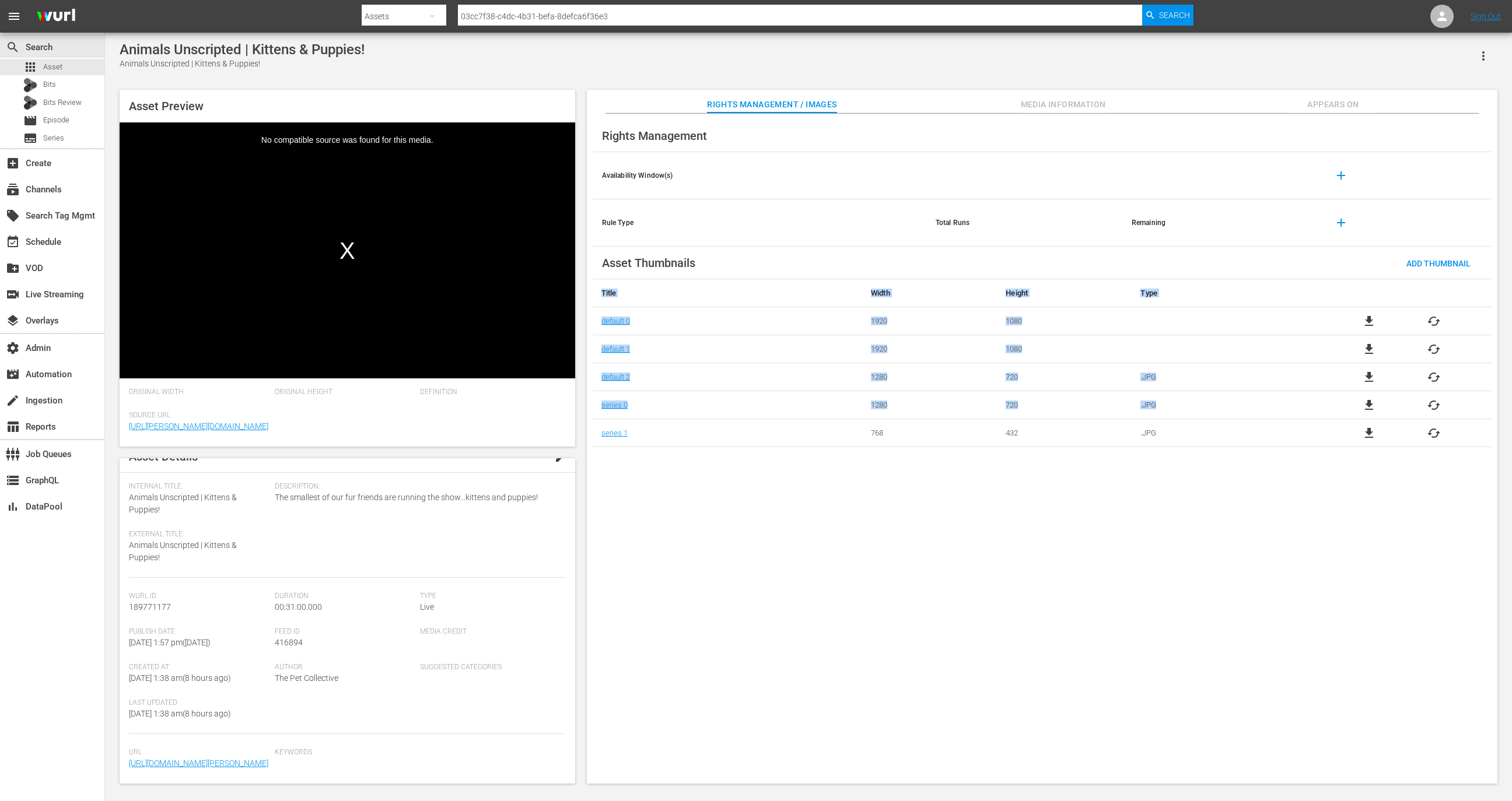
drag, startPoint x: 1184, startPoint y: 411, endPoint x: 587, endPoint y: 376, distance: 598.0
click at [587, 376] on div "Rights Management Availability Window(s) add Rule Type Total Runs Remaining add…" at bounding box center [1042, 449] width 910 height 670
click at [901, 460] on div "Rights Management Availability Window(s) add Rule Type Total Runs Remaining add…" at bounding box center [1042, 449] width 910 height 670
click at [1058, 468] on div "Rights Management Availability Window(s) add Rule Type Total Runs Remaining add…" at bounding box center [1042, 449] width 910 height 670
drag, startPoint x: 1194, startPoint y: 462, endPoint x: 601, endPoint y: 396, distance: 596.7
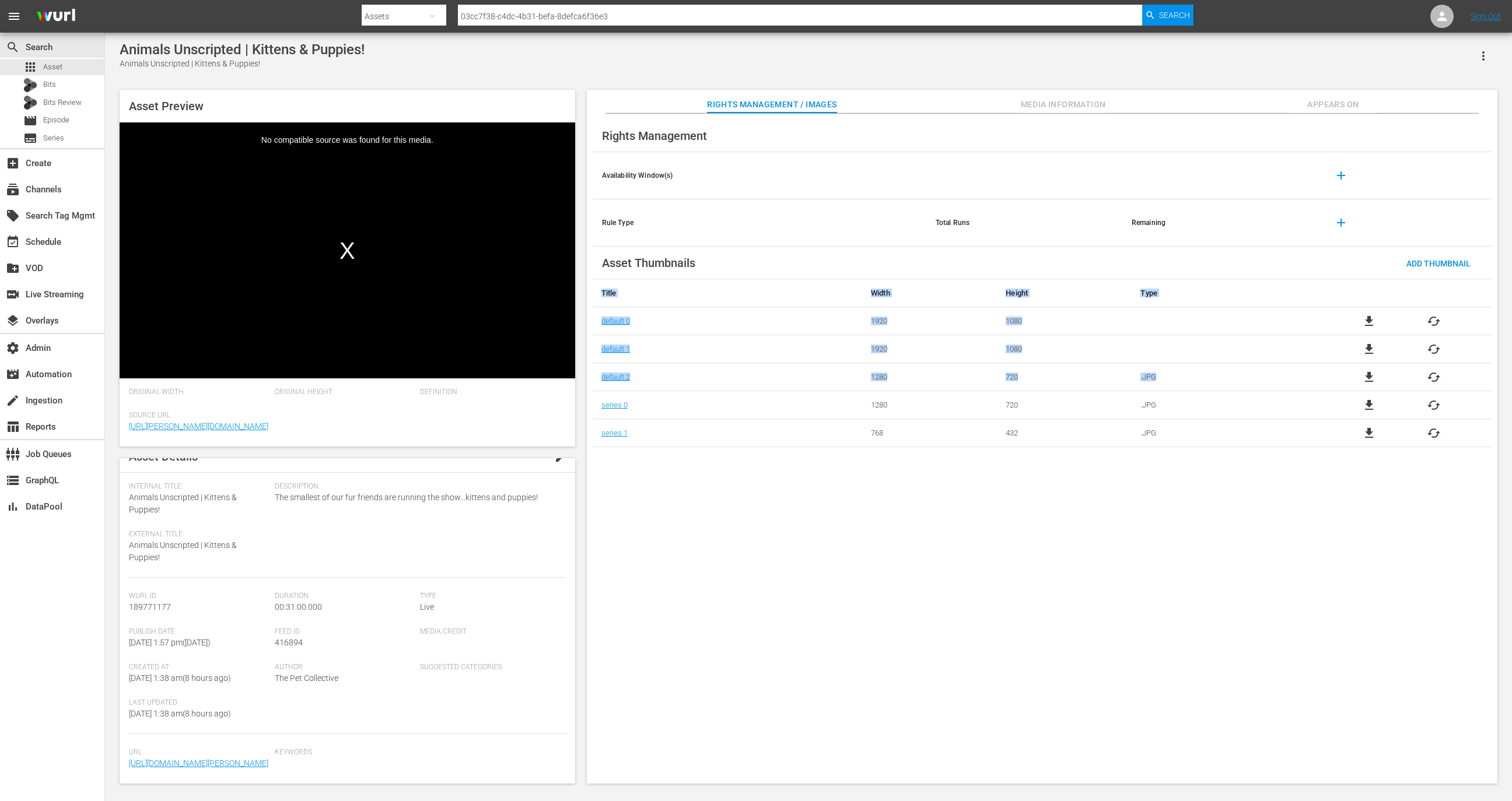
click at [601, 396] on div "Rights Management Availability Window(s) add Rule Type Total Runs Remaining add…" at bounding box center [1042, 449] width 910 height 670
drag, startPoint x: 1174, startPoint y: 377, endPoint x: 593, endPoint y: 318, distance: 584.0
click at [593, 318] on tbody "default 0 1920 1080 file_download cached default 1 1920 1080 file_download cach…" at bounding box center [1042, 377] width 899 height 140
click at [324, 31] on nav "menu Search By Assets Search ID, Title, Description, Keywords, or Category 03cc…" at bounding box center [756, 16] width 1512 height 33
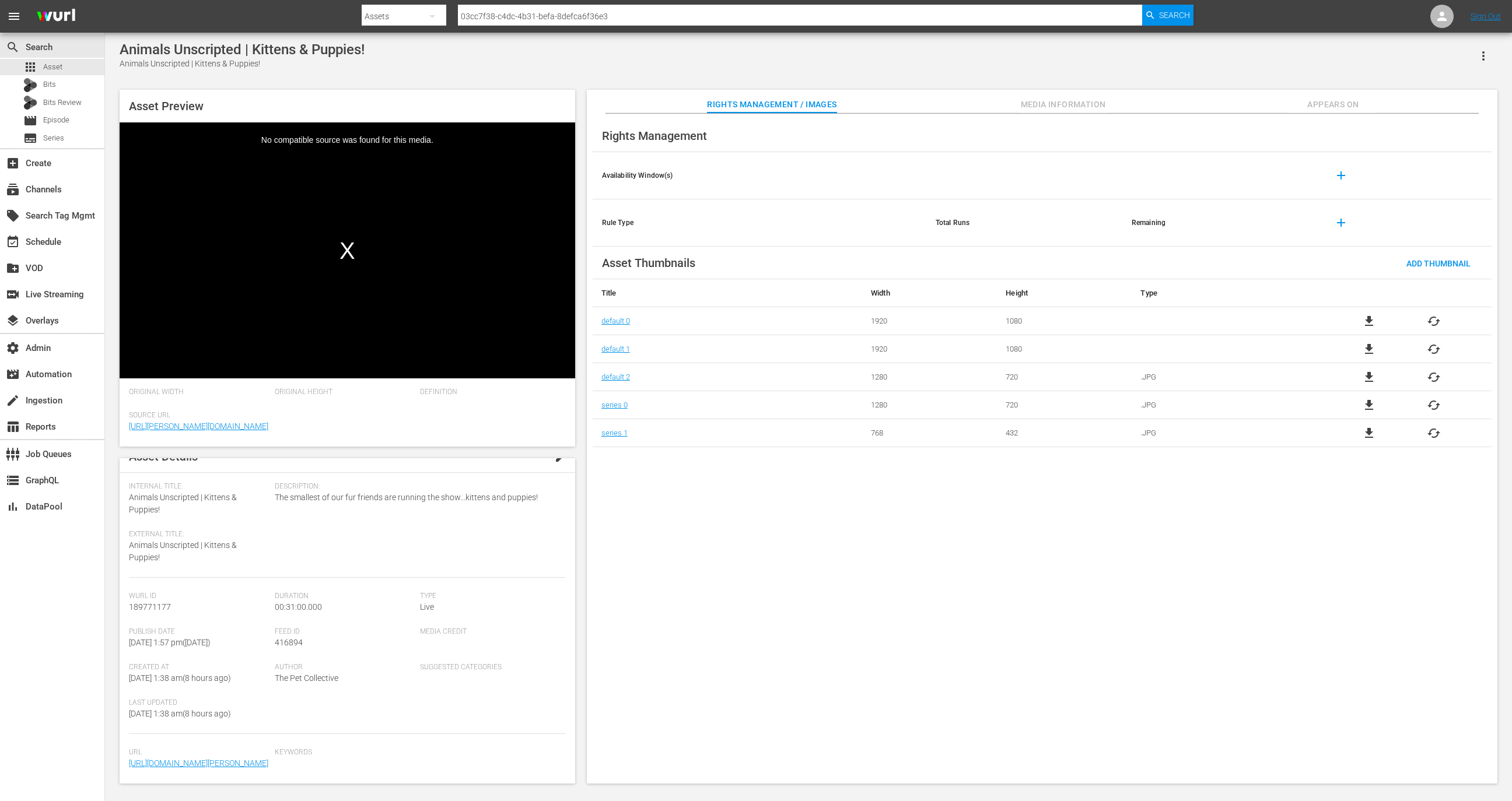
click at [324, 43] on div "Animals Unscripted | Kittens & Puppies!" at bounding box center [242, 49] width 245 height 16
copy div "Animals Unscripted | Kittens & Puppies!"
click at [1352, 335] on td "file_download cached" at bounding box center [1401, 349] width 180 height 28
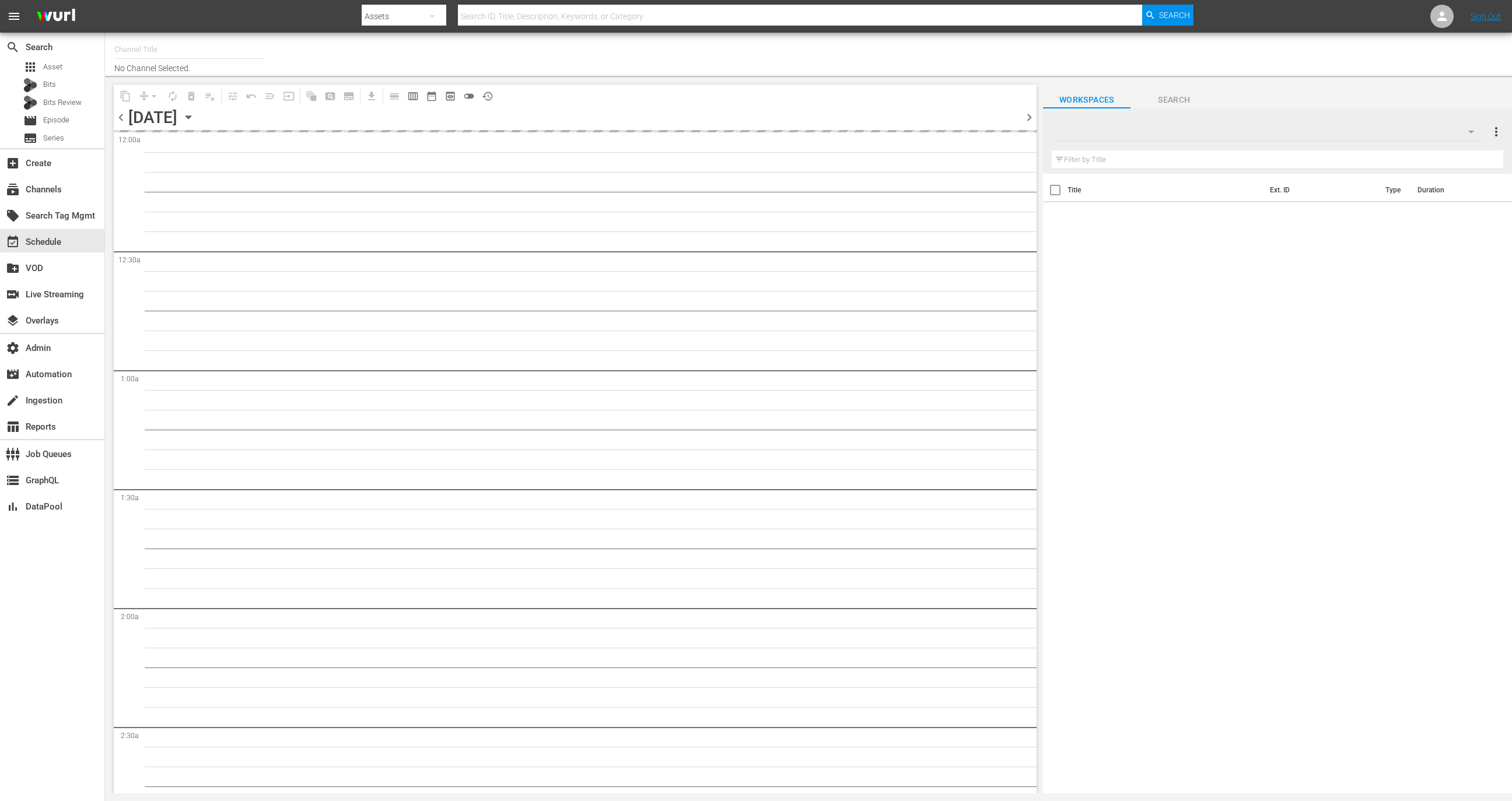
type input "Modern Marvels Presented by History (1040)"
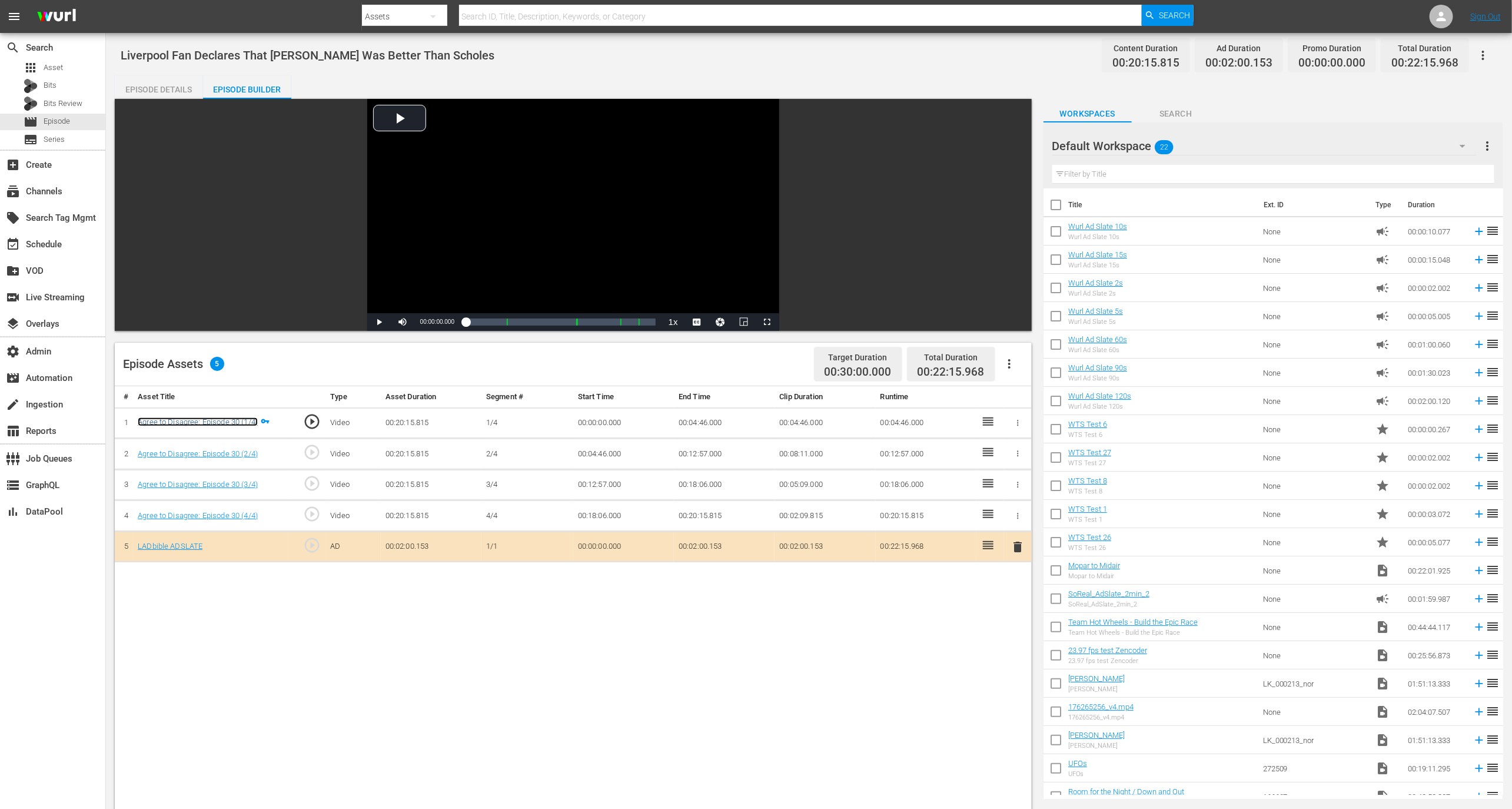
click at [245, 420] on link "Agree to Disagree: Episode 30 (1/4)" at bounding box center [198, 422] width 120 height 9
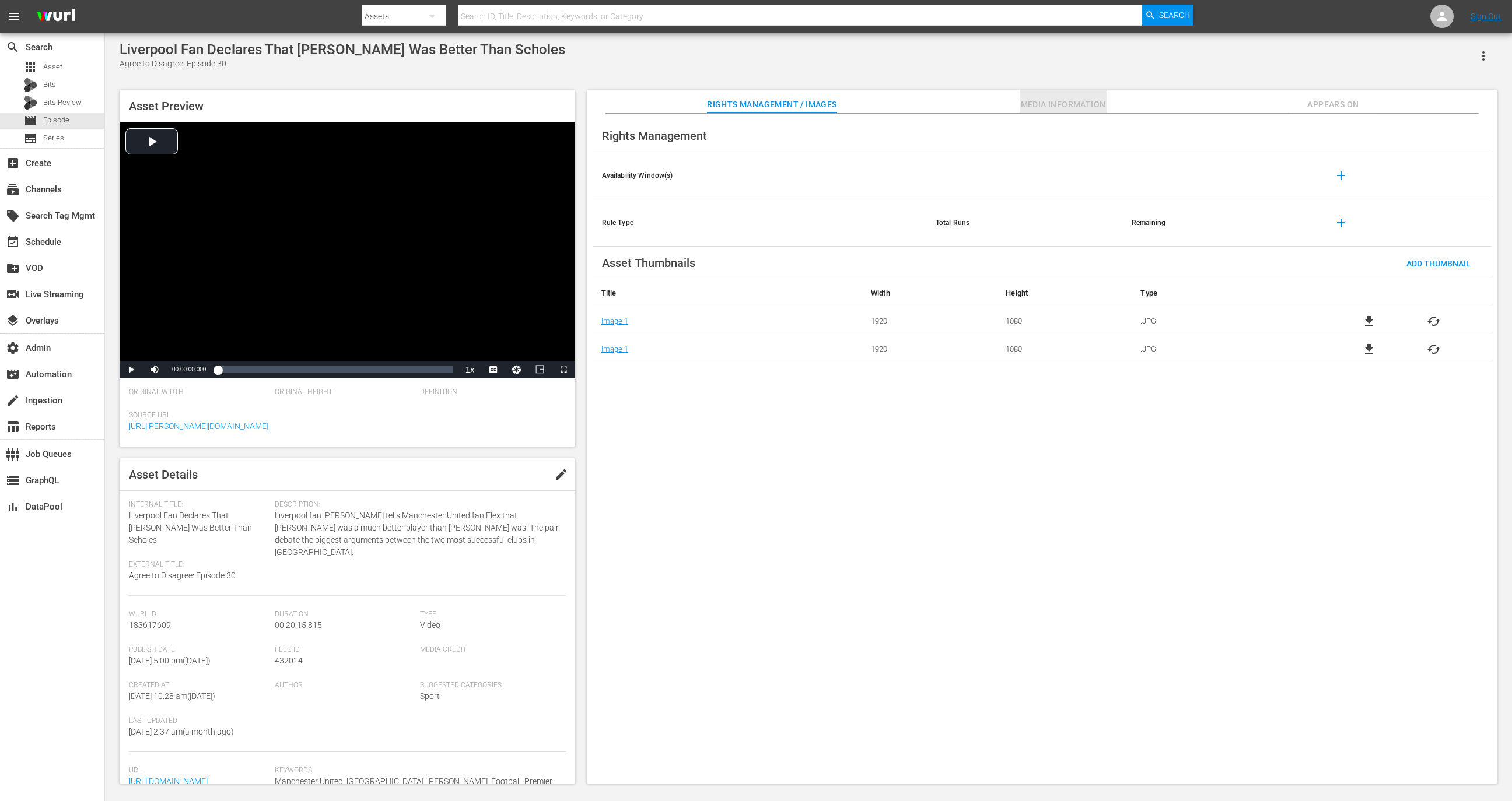
click at [1041, 97] on button "Media Information" at bounding box center [1063, 101] width 87 height 23
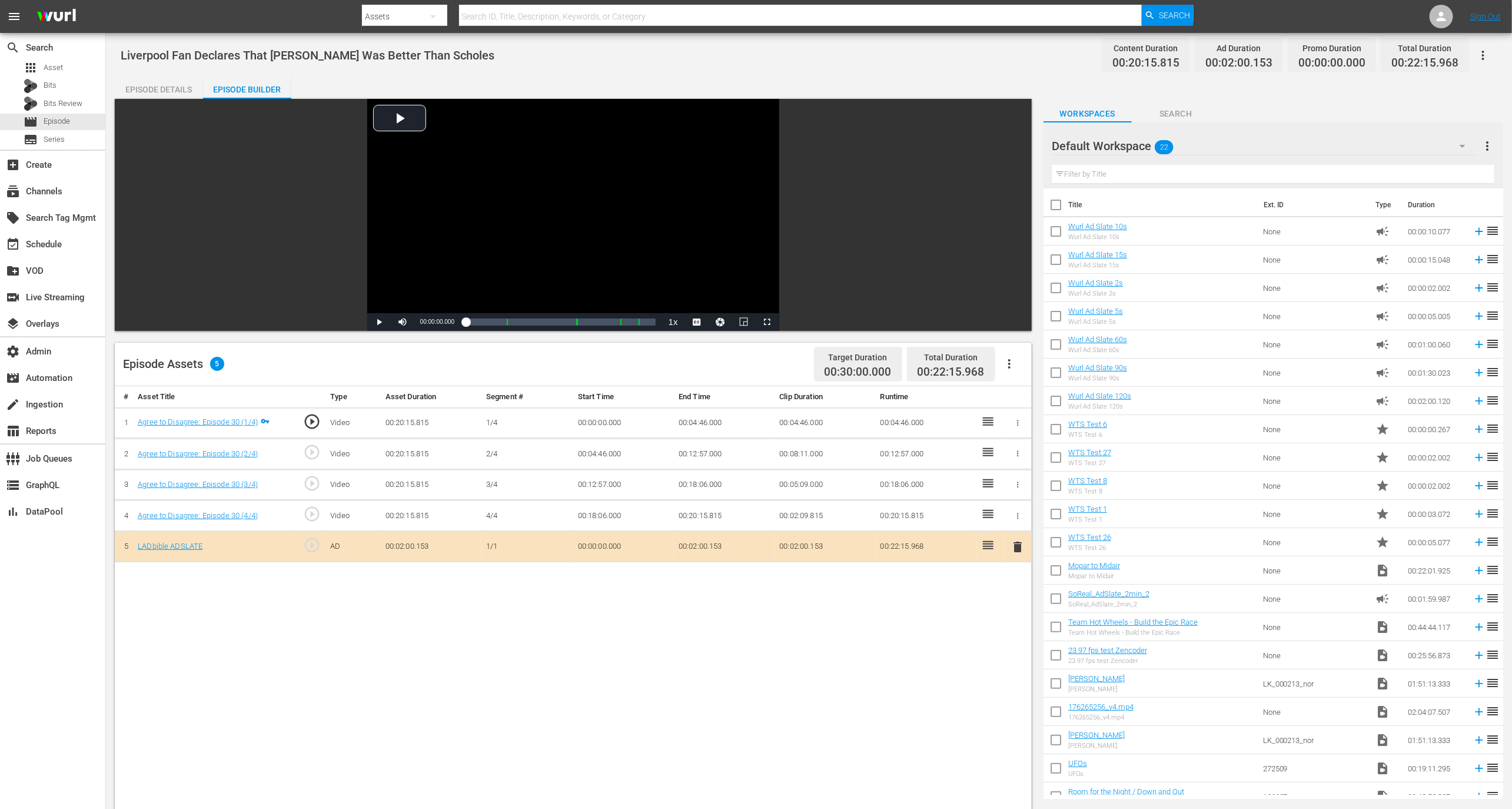
click at [170, 90] on div "Episode Details" at bounding box center [158, 89] width 88 height 28
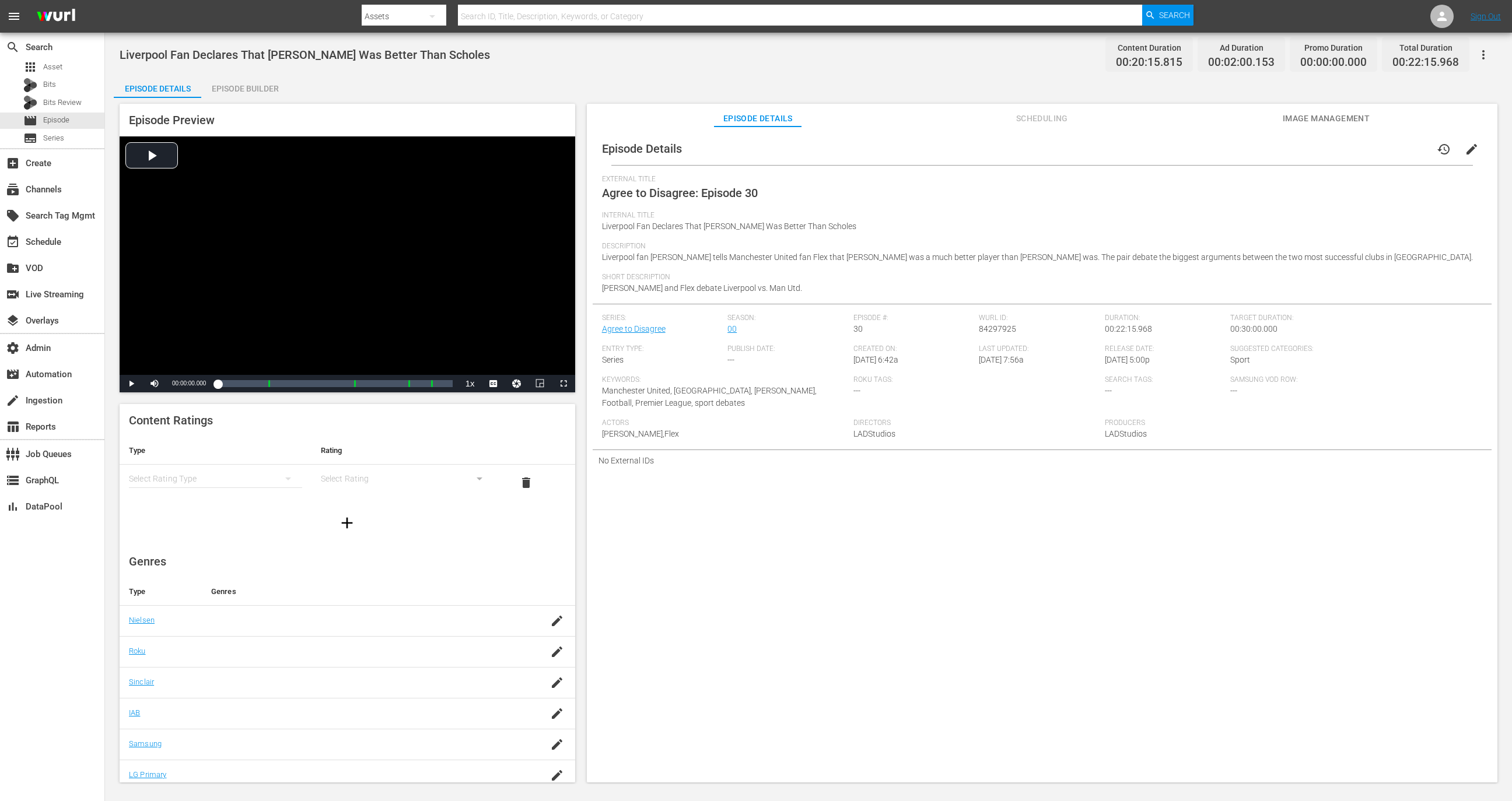
click at [871, 359] on span "[DATE] 6:42a" at bounding box center [876, 359] width 45 height 10
click at [711, 484] on div "Episode Details history edit External Title Agree to Disagree: Episode 30 Inter…" at bounding box center [1042, 460] width 910 height 667
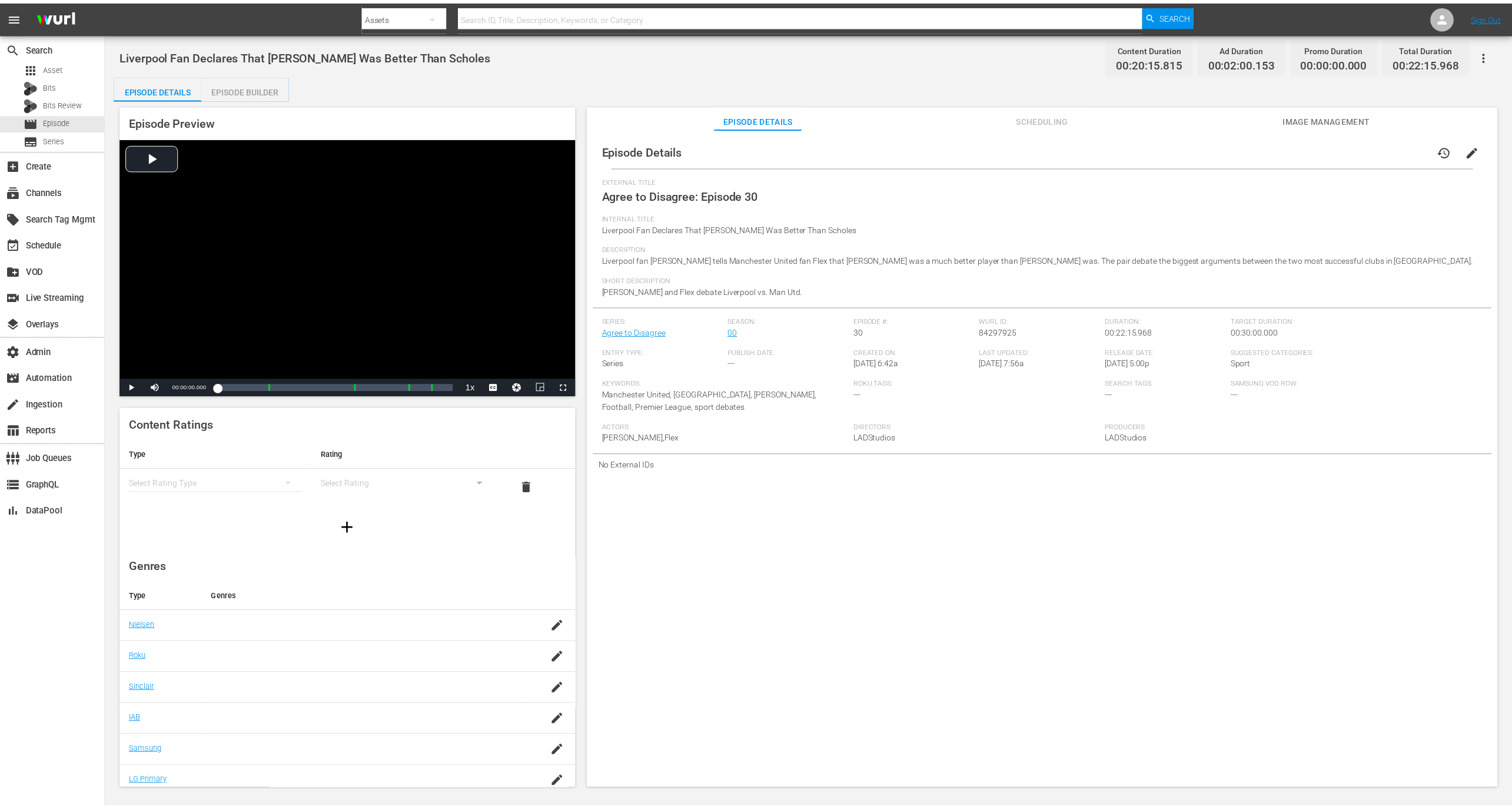
scroll to position [38, 0]
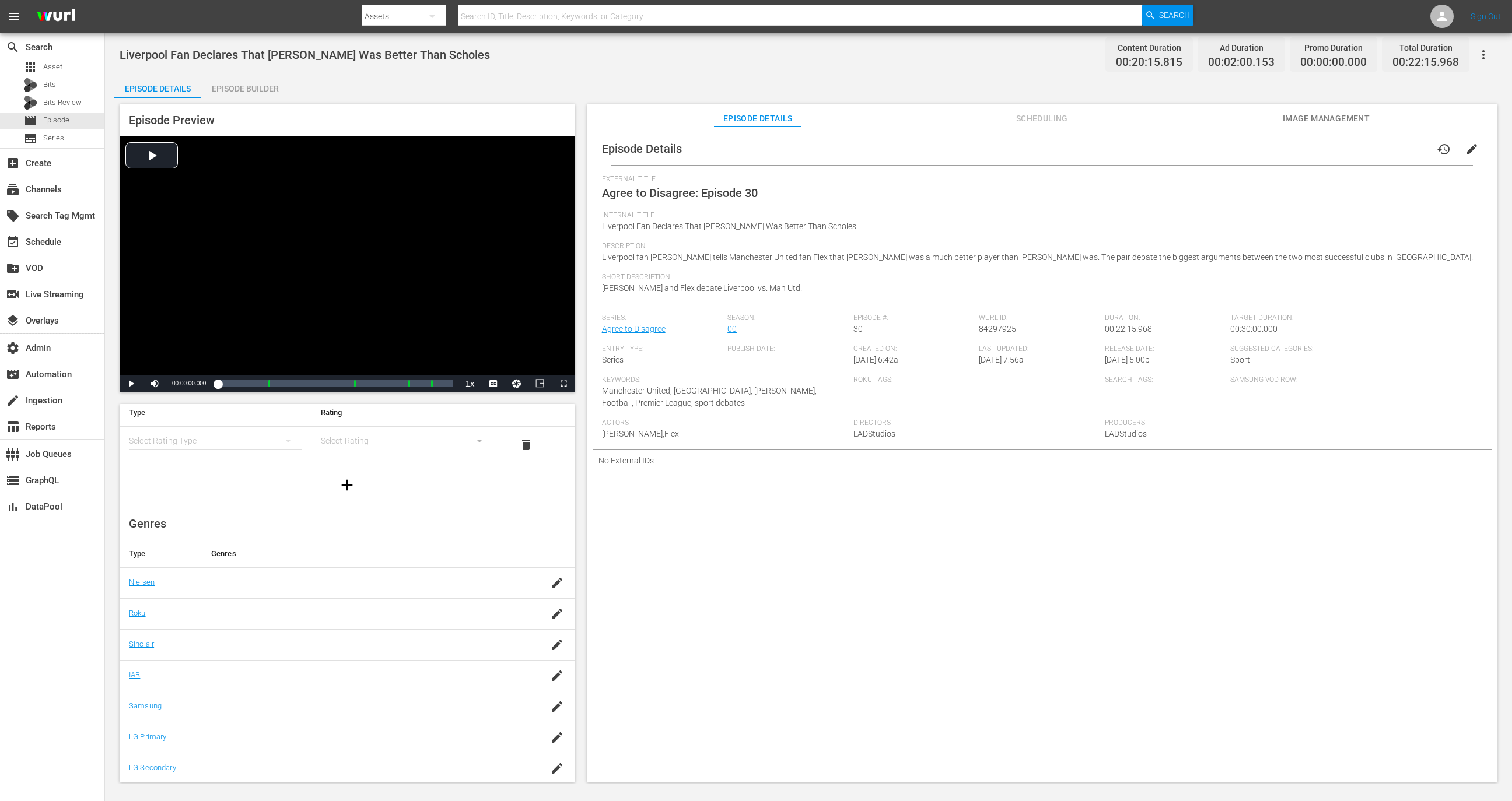
click at [236, 104] on div "Episode Preview Video Player is loading. Play Video Play Mute Current Time 00:0…" at bounding box center [347, 248] width 455 height 289
click at [236, 92] on div "Episode Builder" at bounding box center [244, 89] width 87 height 28
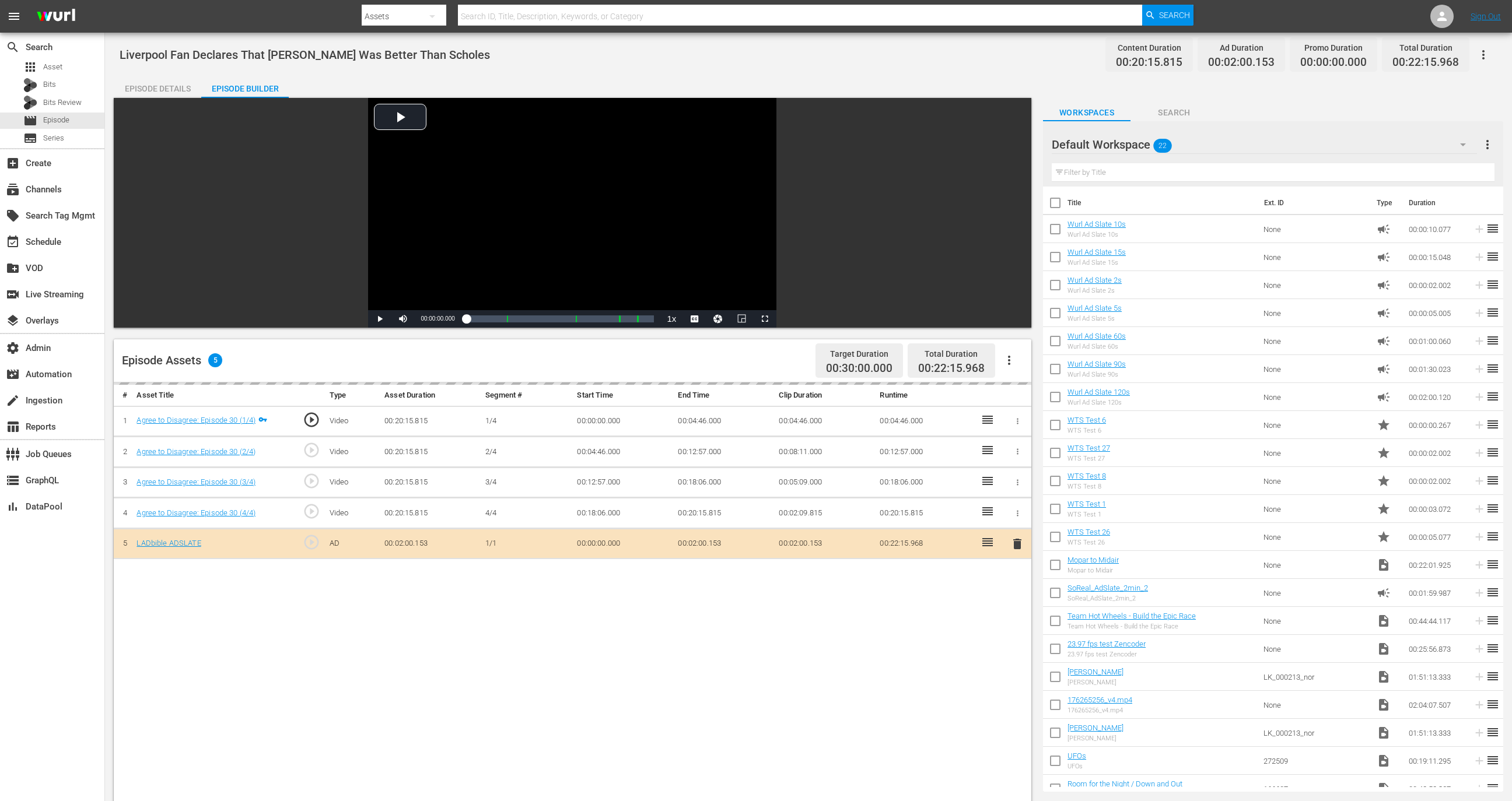
scroll to position [35, 0]
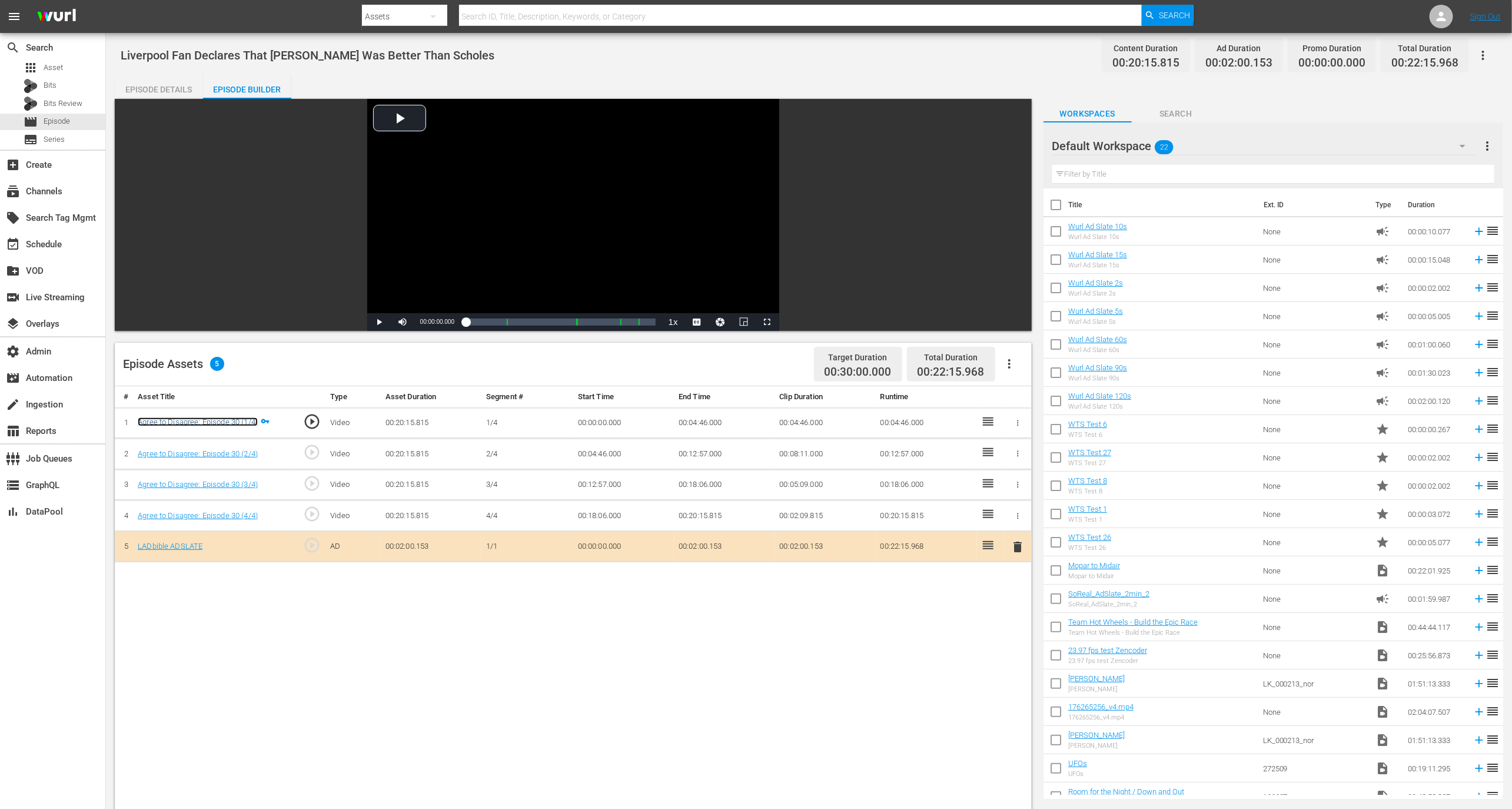
click at [245, 425] on link "Agree to Disagree: Episode 30 (1/4)" at bounding box center [198, 422] width 120 height 9
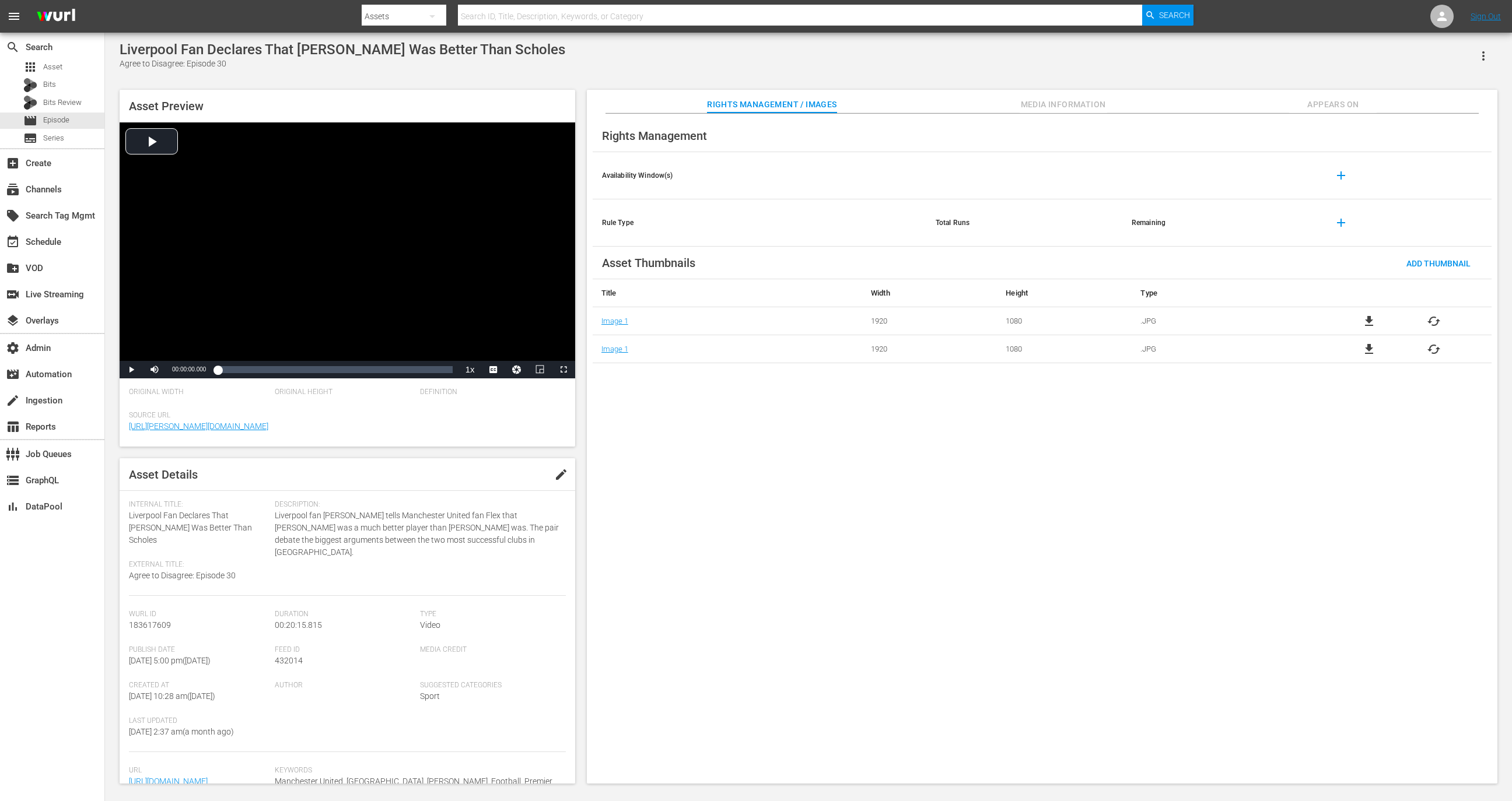
click at [396, 51] on div "Liverpool Fan Declares That [PERSON_NAME] Was Better Than Scholes" at bounding box center [342, 49] width 446 height 16
copy div "Liverpool Fan Declares That [PERSON_NAME] Was Better Than Scholes"
